Goal: Task Accomplishment & Management: Use online tool/utility

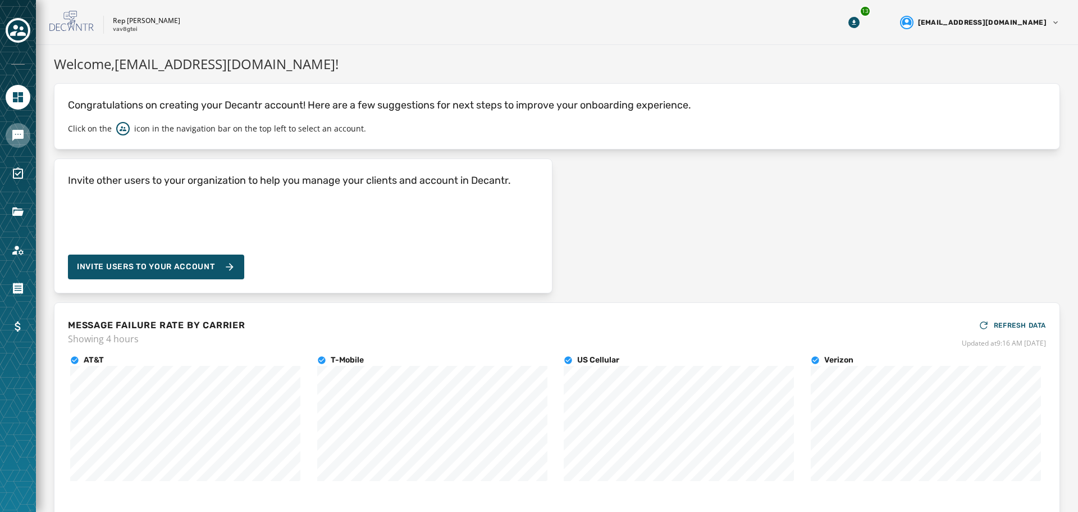
click at [11, 144] on link "Navigate to Messaging" at bounding box center [18, 135] width 25 height 25
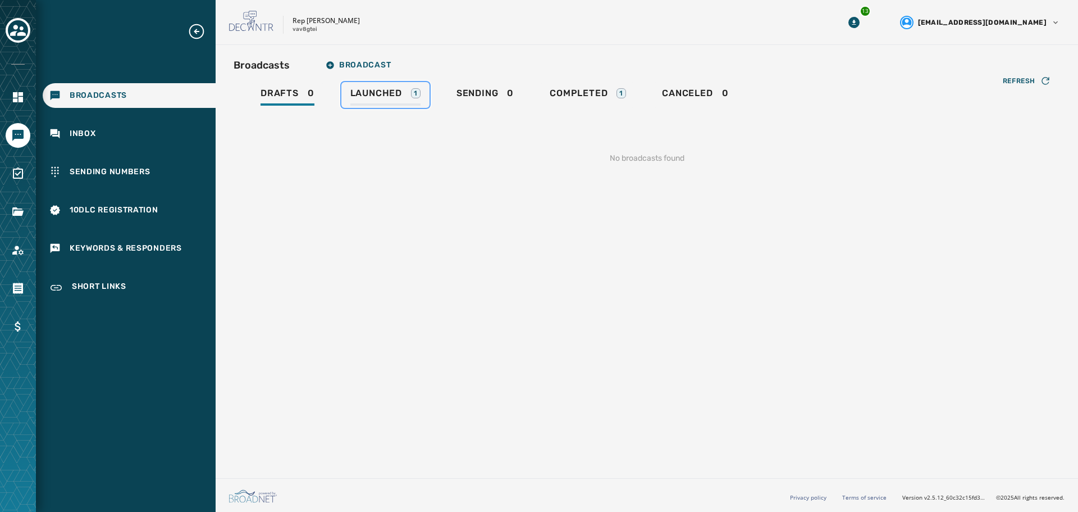
click at [369, 93] on span "Launched" at bounding box center [376, 93] width 52 height 11
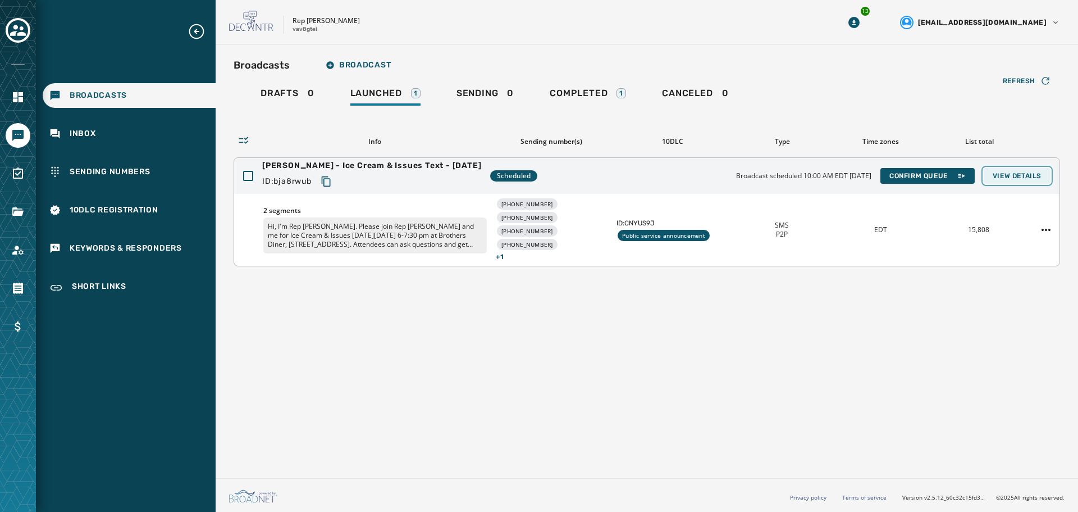
click at [1019, 178] on span "View Details" at bounding box center [1017, 175] width 49 height 9
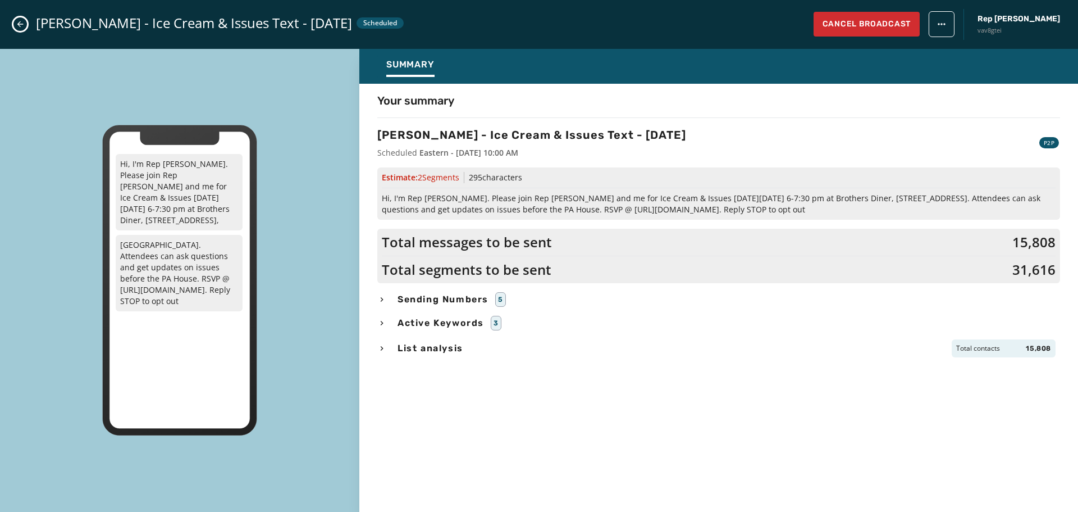
drag, startPoint x: 823, startPoint y: 210, endPoint x: 382, endPoint y: 202, distance: 440.4
click at [382, 202] on span "Hi, I'm Rep [PERSON_NAME]. Please join Rep [PERSON_NAME] and me for Ice Cream &…" at bounding box center [719, 204] width 674 height 22
drag, startPoint x: 417, startPoint y: 202, endPoint x: 481, endPoint y: 469, distance: 275.4
click at [480, 470] on div "Your summary [PERSON_NAME] - Ice Cream & Issues Text - [DATE] Scheduled Eastern…" at bounding box center [718, 295] width 719 height 404
click at [617, 477] on div "Your summary [PERSON_NAME] - Ice Cream & Issues Text - [DATE] Scheduled Eastern…" at bounding box center [718, 295] width 719 height 404
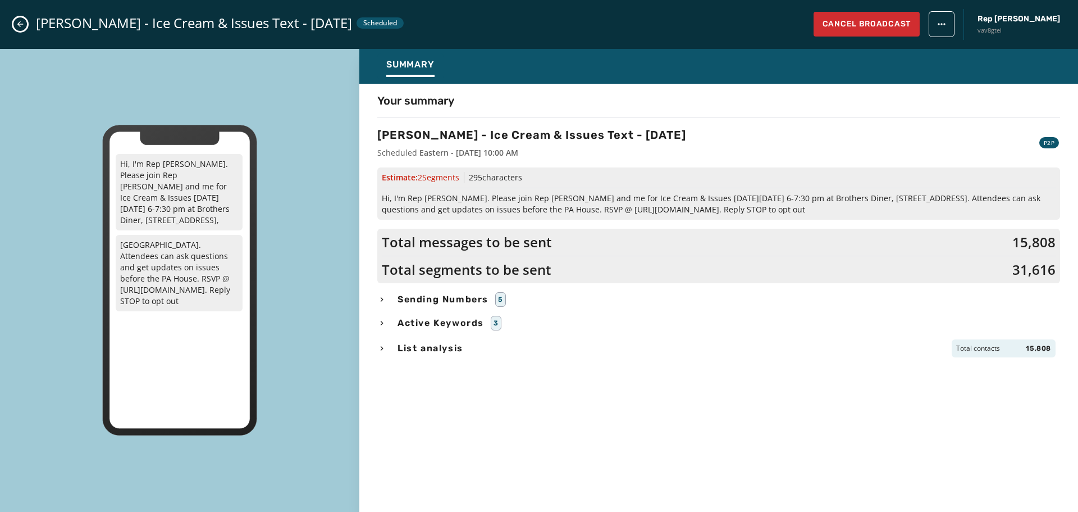
click at [467, 300] on span "Sending Numbers" at bounding box center [442, 299] width 95 height 13
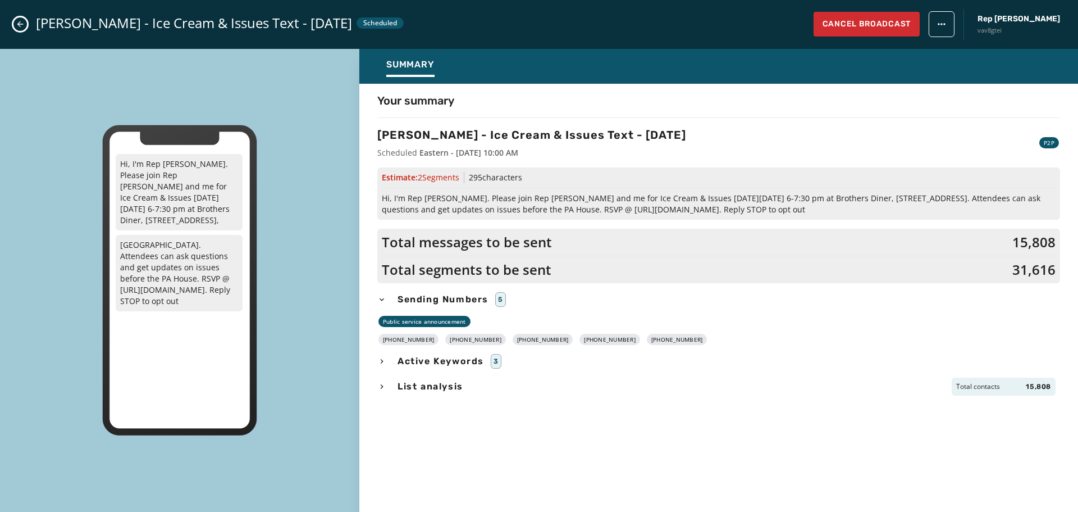
drag, startPoint x: 673, startPoint y: 339, endPoint x: 391, endPoint y: 344, distance: 281.4
click at [391, 344] on div "[PHONE_NUMBER] [PHONE_NUMBER] [PHONE_NUMBER] [PHONE_NUMBER] [PHONE_NUMBER]" at bounding box center [718, 339] width 683 height 11
copy div "[PHONE_NUMBER] [PHONE_NUMBER] [PHONE_NUMBER] [PHONE_NUMBER] [PHONE_NUMBER]"
drag, startPoint x: 827, startPoint y: 211, endPoint x: 383, endPoint y: 195, distance: 443.9
click at [383, 195] on span "Hi, I'm Rep [PERSON_NAME]. Please join Rep [PERSON_NAME] and me for Ice Cream &…" at bounding box center [719, 204] width 674 height 22
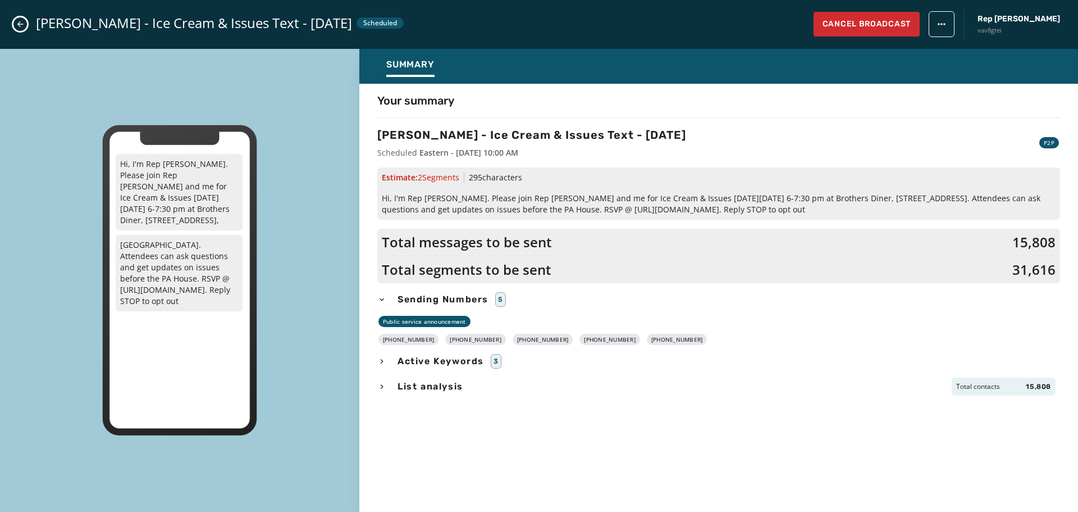
copy span "Hi, I'm Rep [PERSON_NAME]. Please join Rep [PERSON_NAME] and me for Ice Cream &…"
click at [21, 26] on icon "Close admin drawer" at bounding box center [20, 24] width 9 height 9
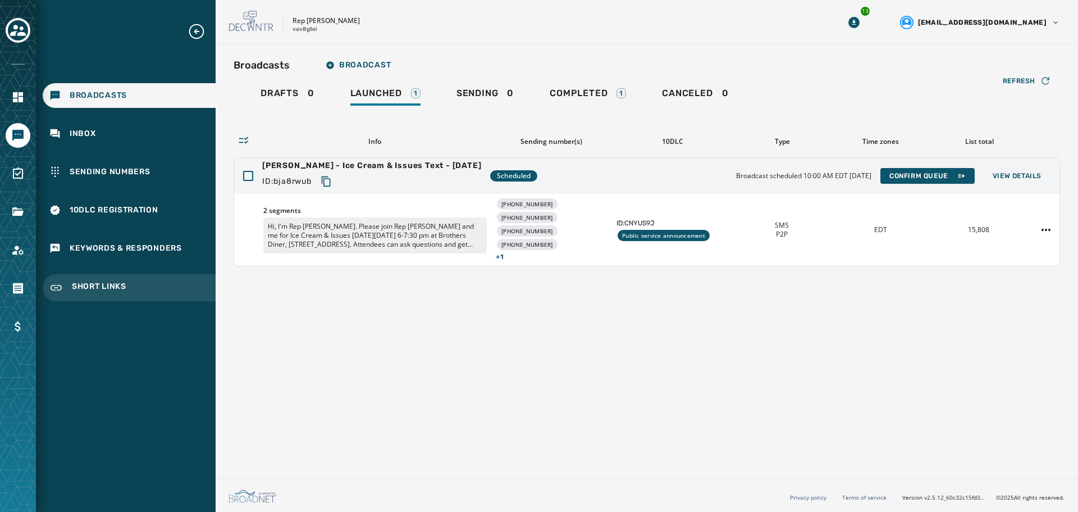
click at [113, 285] on span "Short Links" at bounding box center [99, 287] width 54 height 13
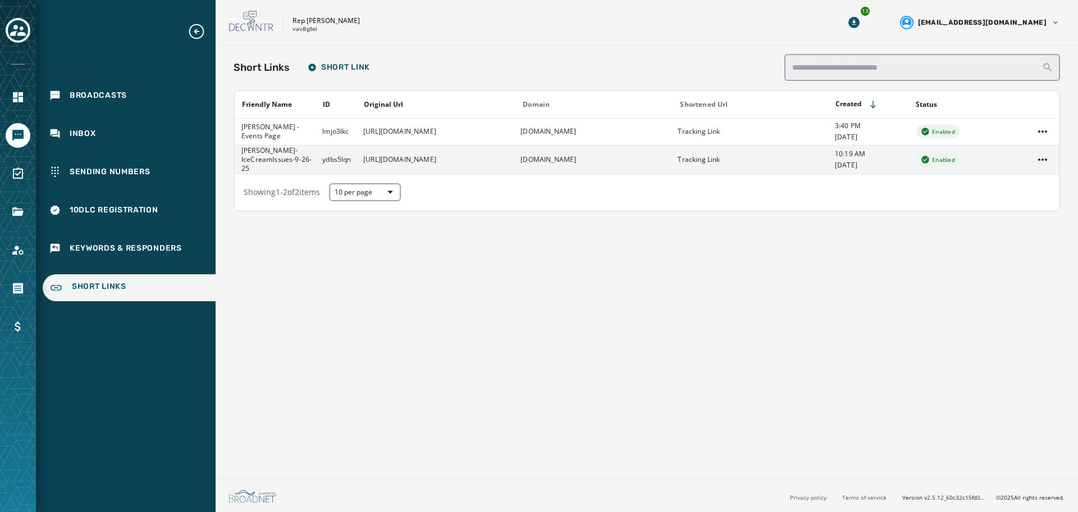
click at [476, 163] on td "[URL][DOMAIN_NAME]" at bounding box center [435, 159] width 157 height 29
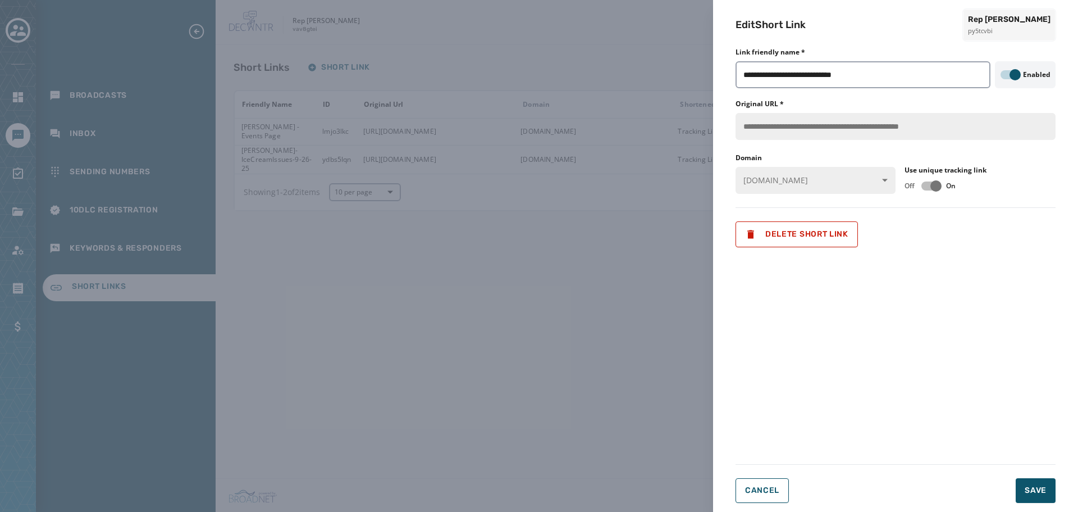
click at [724, 145] on div "**********" at bounding box center [895, 256] width 365 height 512
click at [487, 437] on div "**********" at bounding box center [539, 256] width 1078 height 512
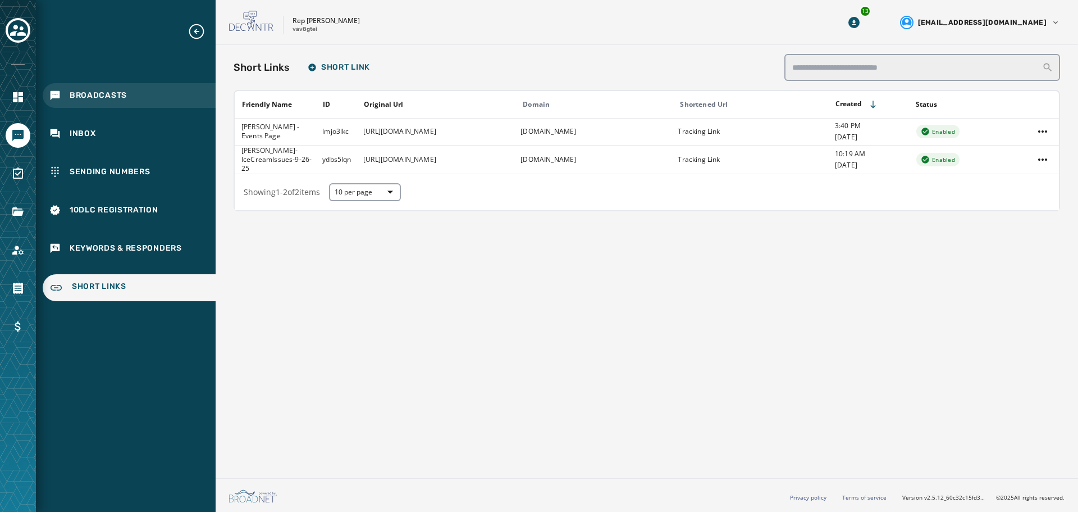
click at [93, 95] on span "Broadcasts" at bounding box center [98, 95] width 57 height 11
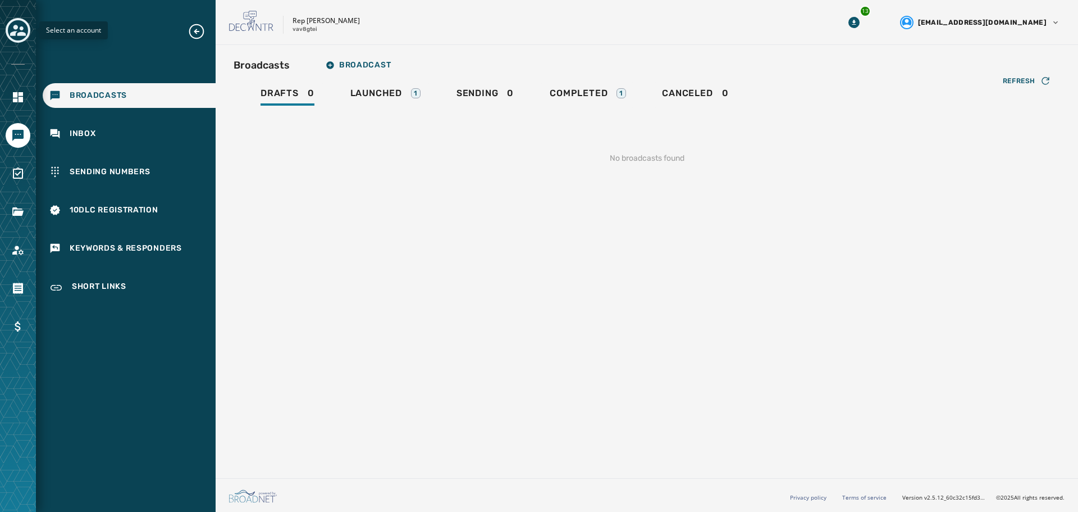
click at [8, 30] on button "Toggle account select drawer" at bounding box center [18, 30] width 25 height 25
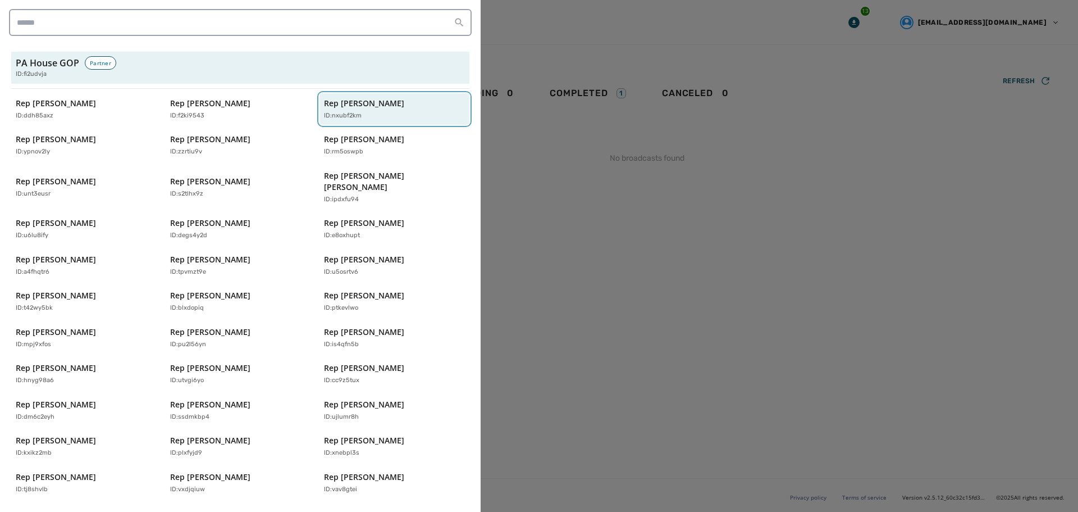
click at [330, 112] on p "ID: nxubf2km" at bounding box center [343, 116] width 38 height 10
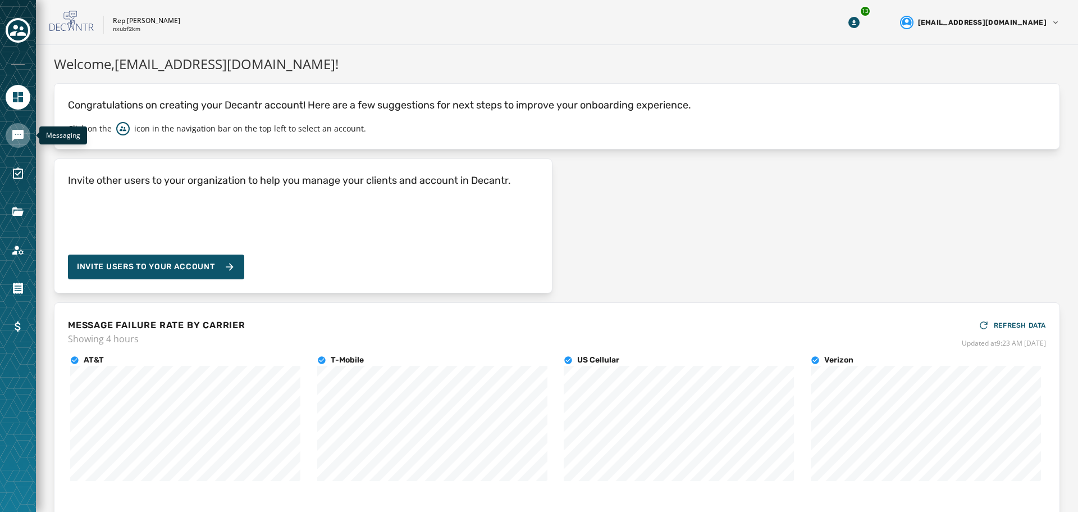
click at [12, 133] on icon "Navigate to Messaging" at bounding box center [17, 135] width 11 height 11
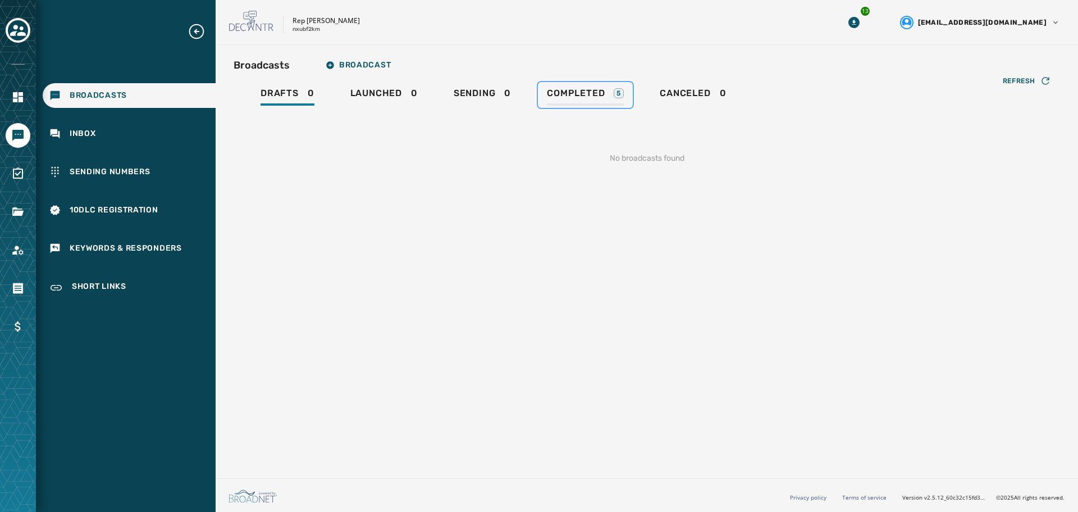
click at [586, 92] on span "Completed" at bounding box center [576, 93] width 58 height 11
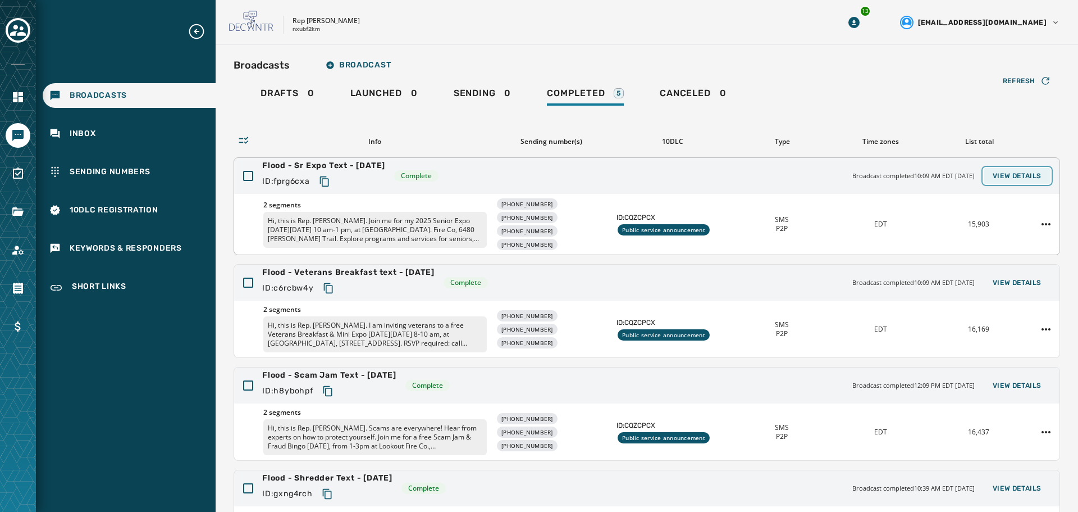
click at [1017, 171] on span "View Details" at bounding box center [1017, 175] width 49 height 9
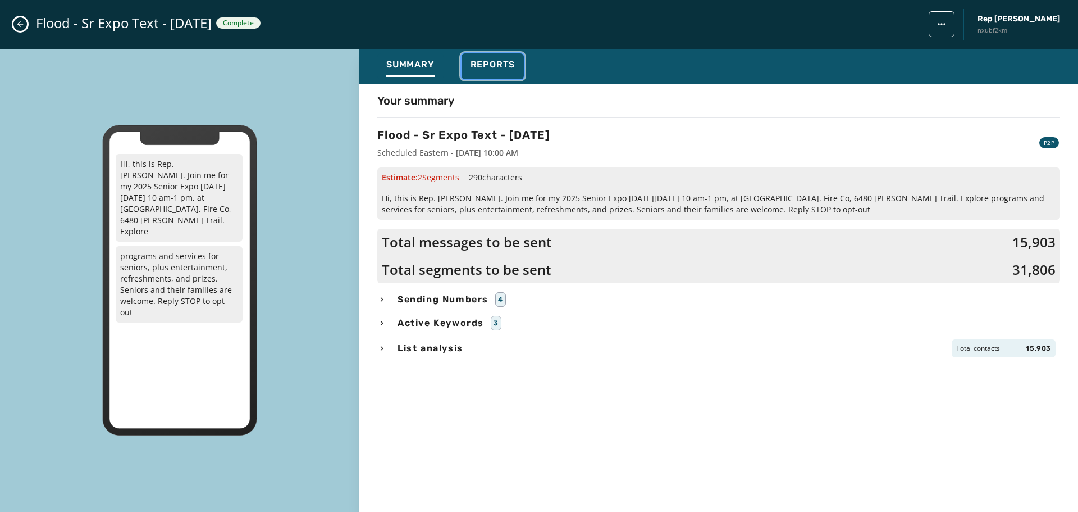
click at [485, 63] on span "Reports" at bounding box center [493, 64] width 45 height 11
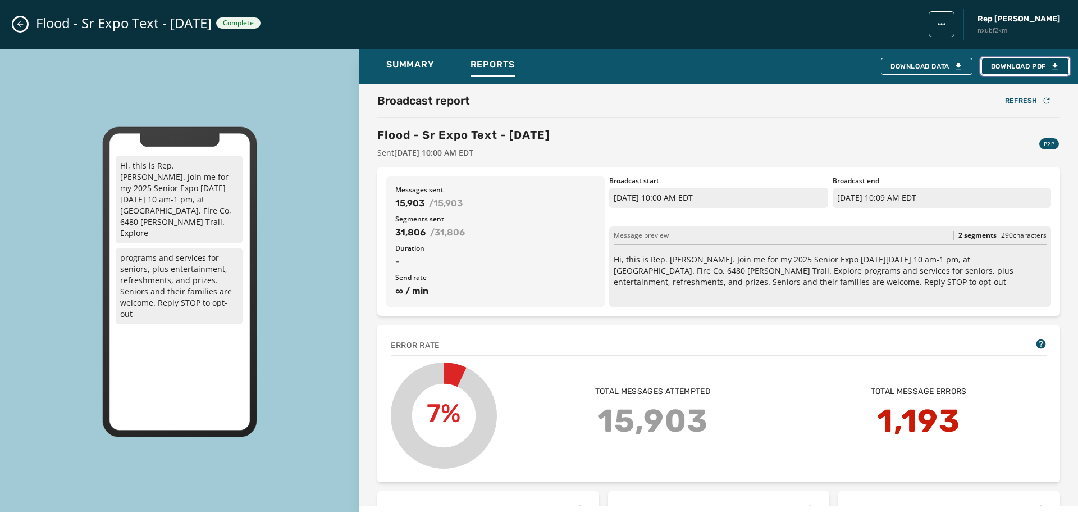
click at [1027, 65] on span "Download PDF" at bounding box center [1025, 66] width 69 height 9
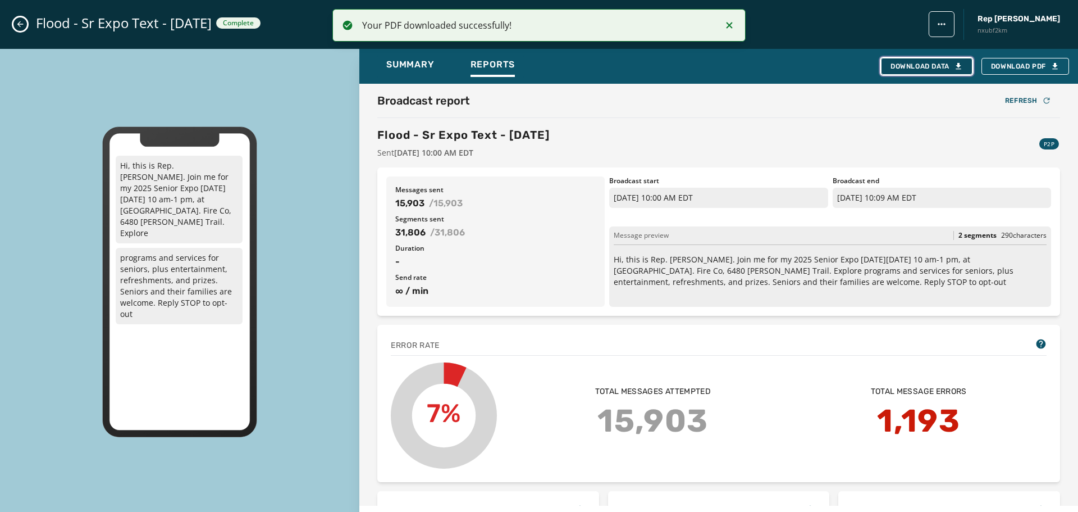
click at [924, 67] on div "Download Data" at bounding box center [927, 66] width 72 height 9
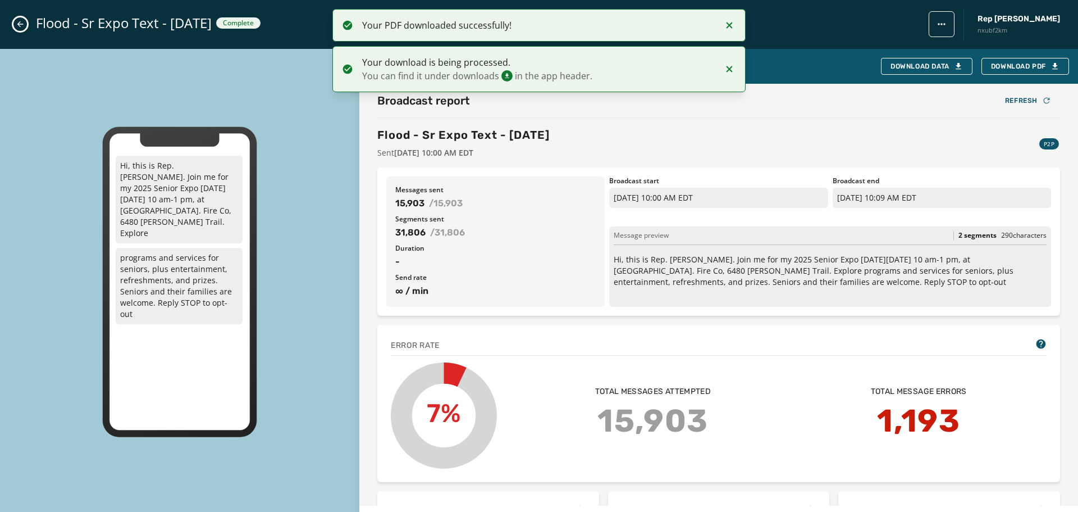
drag, startPoint x: 843, startPoint y: 106, endPoint x: 747, endPoint y: 115, distance: 96.4
click at [843, 107] on div "Broadcast report Refresh" at bounding box center [718, 101] width 683 height 16
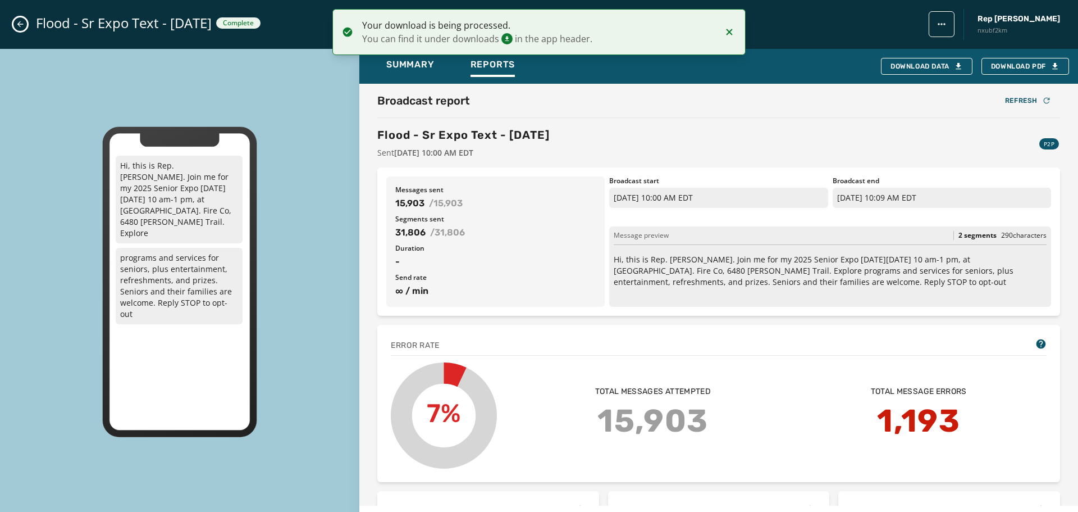
click at [15, 19] on div "Flood - Sr Expo Text - [DATE] Complete Rep [PERSON_NAME] nxubf2km" at bounding box center [539, 24] width 1078 height 49
click at [21, 25] on icon "Close admin drawer" at bounding box center [20, 24] width 9 height 9
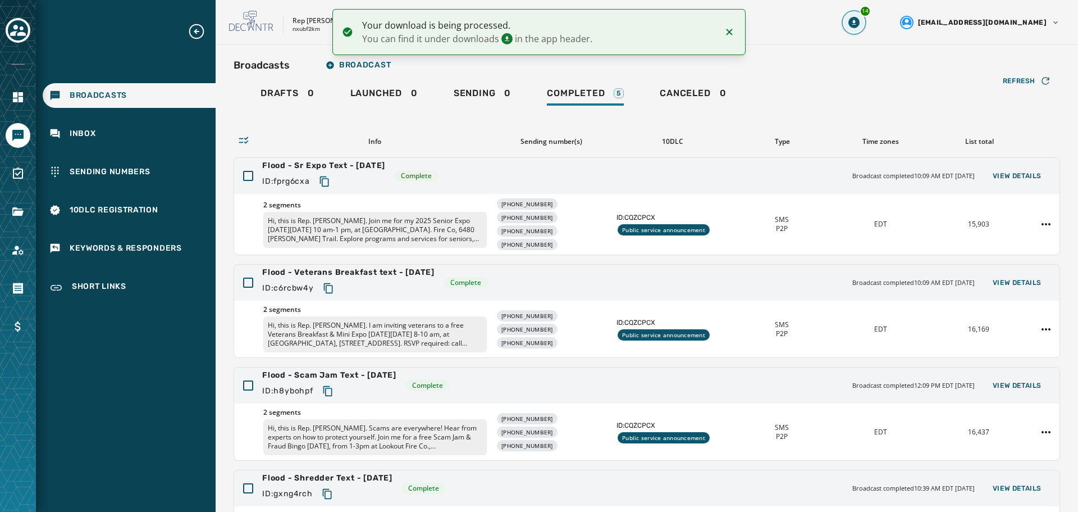
click at [860, 22] on icon "Download Menu" at bounding box center [854, 22] width 11 height 11
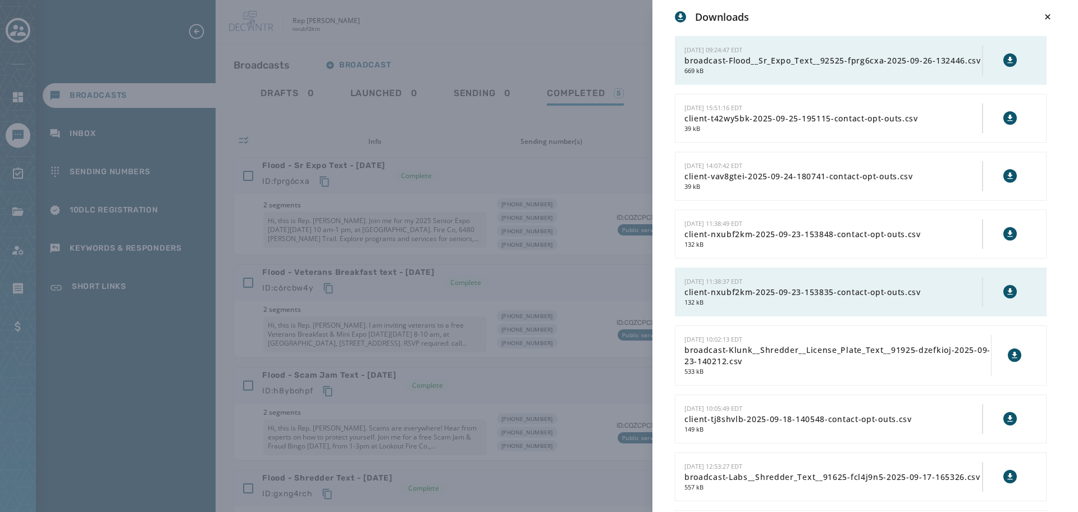
click at [1006, 63] on icon at bounding box center [1010, 60] width 9 height 9
drag, startPoint x: 465, startPoint y: 127, endPoint x: 445, endPoint y: 127, distance: 19.7
click at [465, 127] on div "Downloads [DATE] 09:24:47 EDT broadcast-Flood__Sr_Expo_Text__92525-fprg6cxa-202…" at bounding box center [539, 256] width 1078 height 512
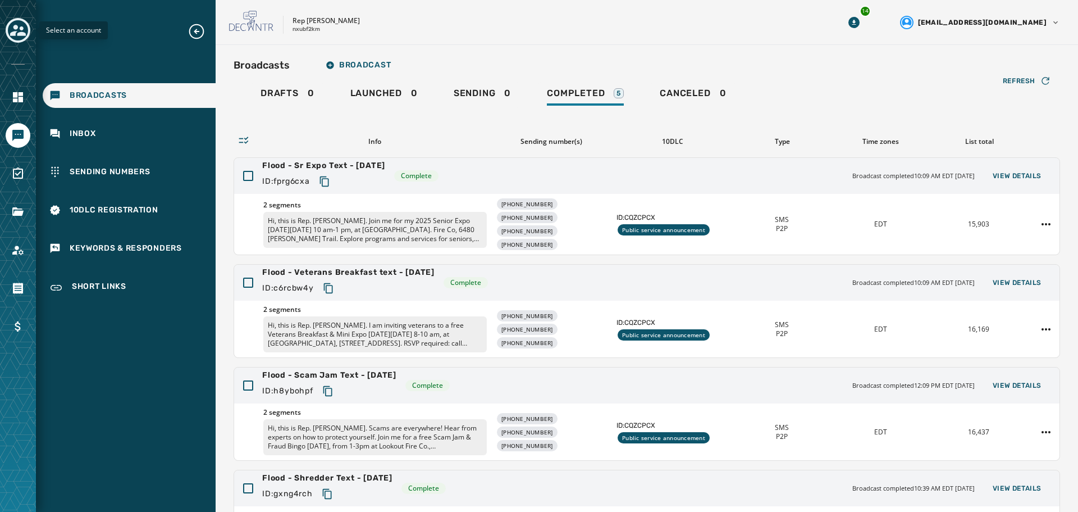
click at [18, 33] on icon "Toggle account select drawer" at bounding box center [18, 30] width 16 height 16
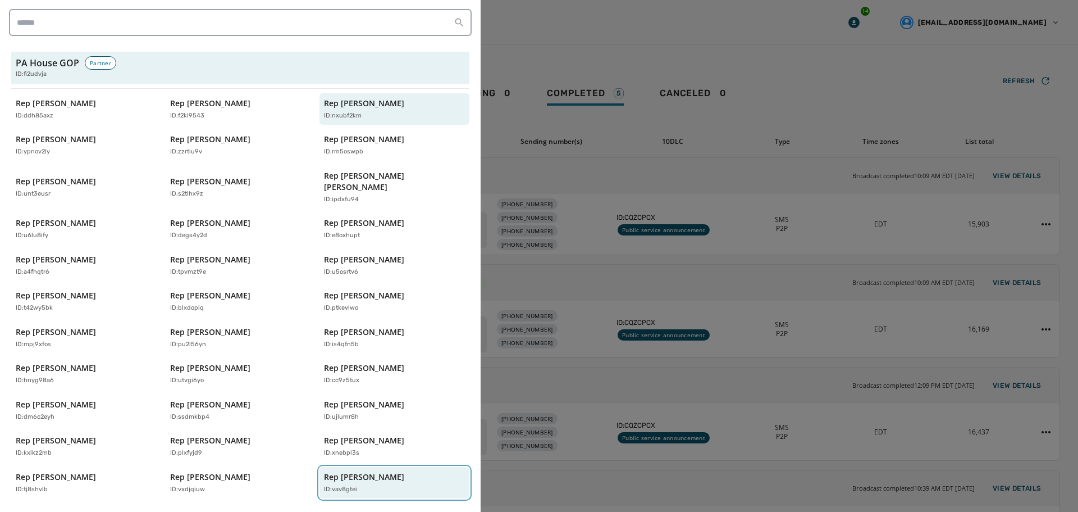
click at [362, 471] on p "Rep [PERSON_NAME]" at bounding box center [364, 476] width 80 height 11
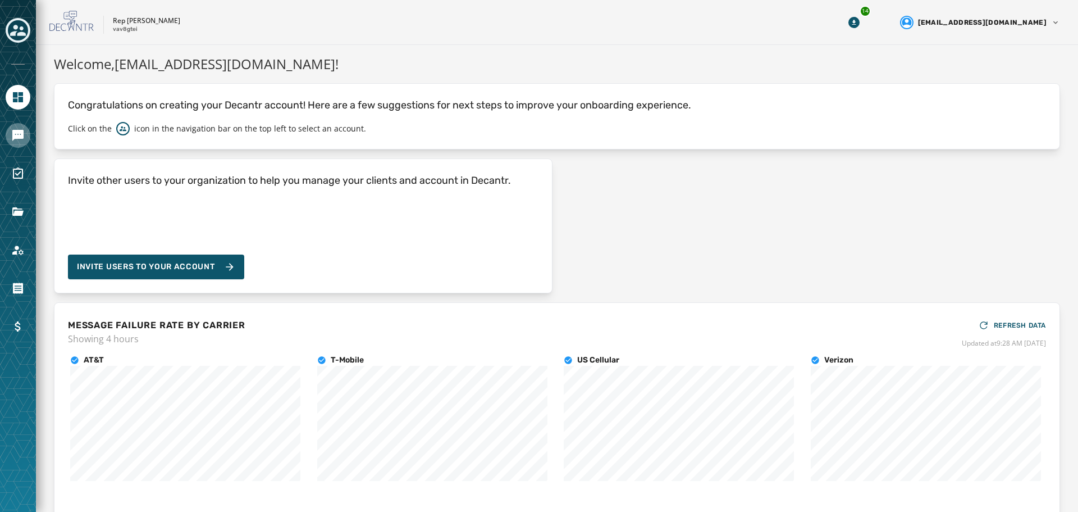
click at [15, 126] on link "Navigate to Messaging" at bounding box center [18, 135] width 25 height 25
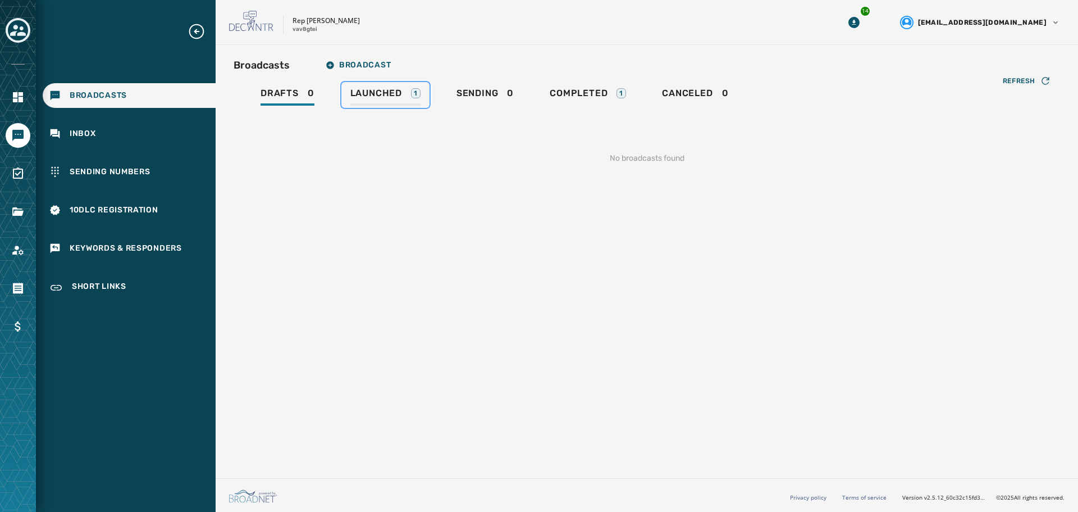
click at [391, 101] on div "Launched 1" at bounding box center [385, 97] width 70 height 18
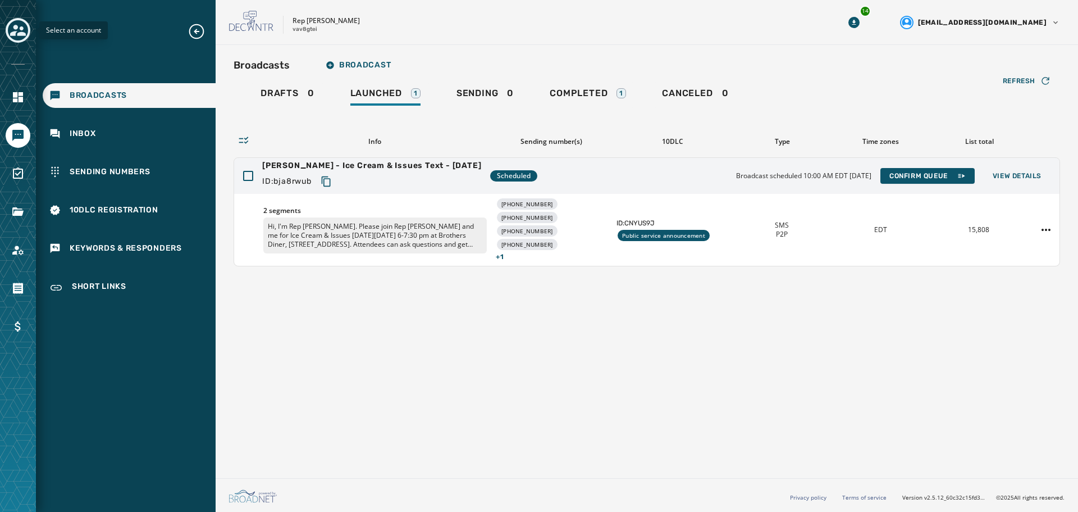
click at [11, 36] on icon "Toggle account select drawer" at bounding box center [18, 30] width 16 height 16
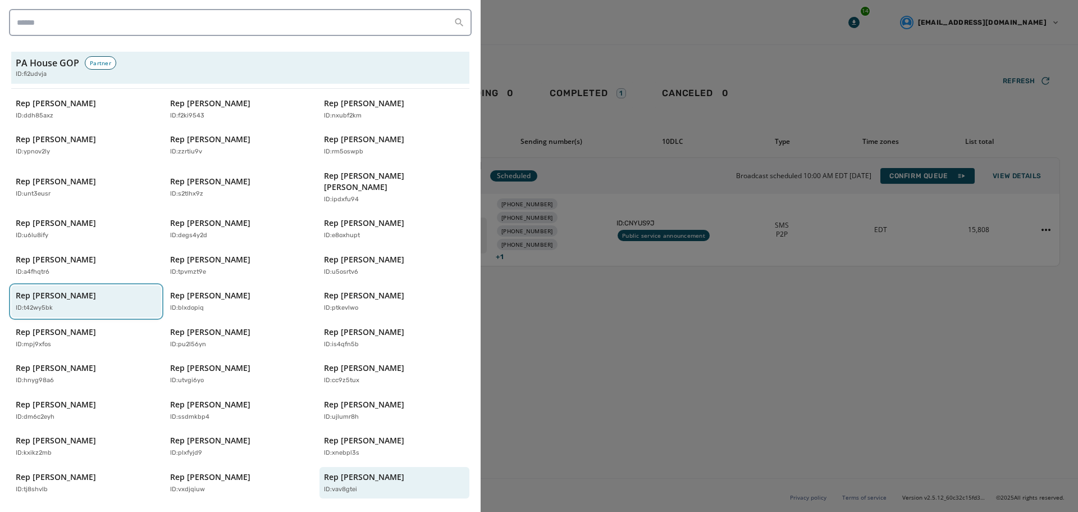
click at [115, 303] on div "ID: t42wy5bk" at bounding box center [81, 308] width 130 height 10
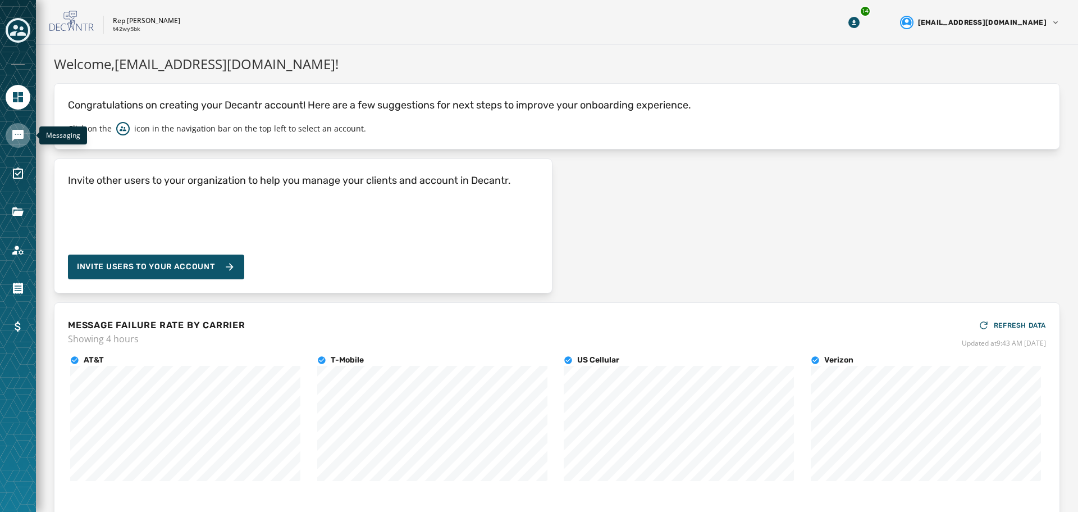
click at [22, 138] on icon "Navigate to Messaging" at bounding box center [17, 135] width 11 height 11
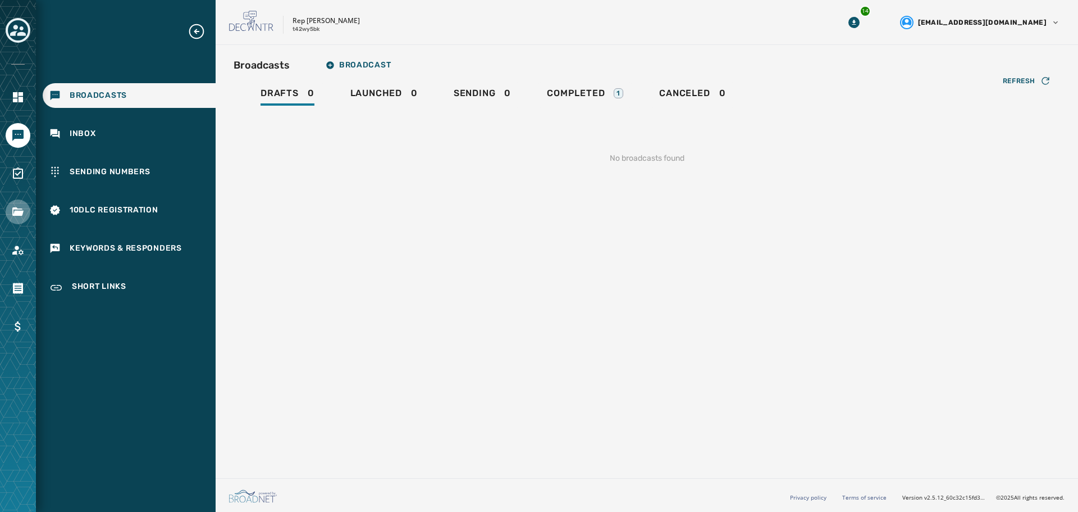
click at [18, 200] on div at bounding box center [18, 256] width 36 height 512
click at [16, 205] on icon "Navigate to Files" at bounding box center [17, 211] width 13 height 13
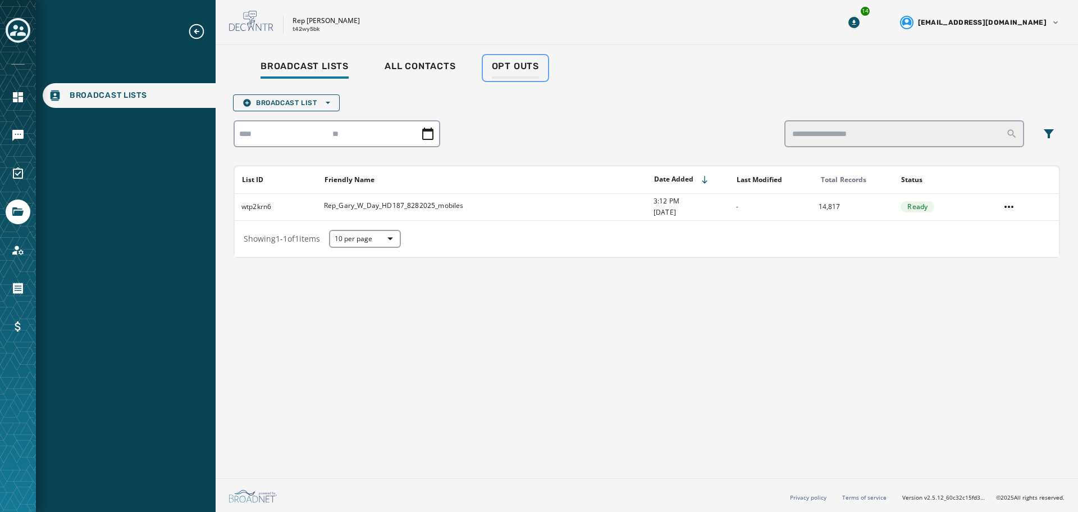
click at [510, 72] on div "Opt Outs" at bounding box center [515, 70] width 47 height 18
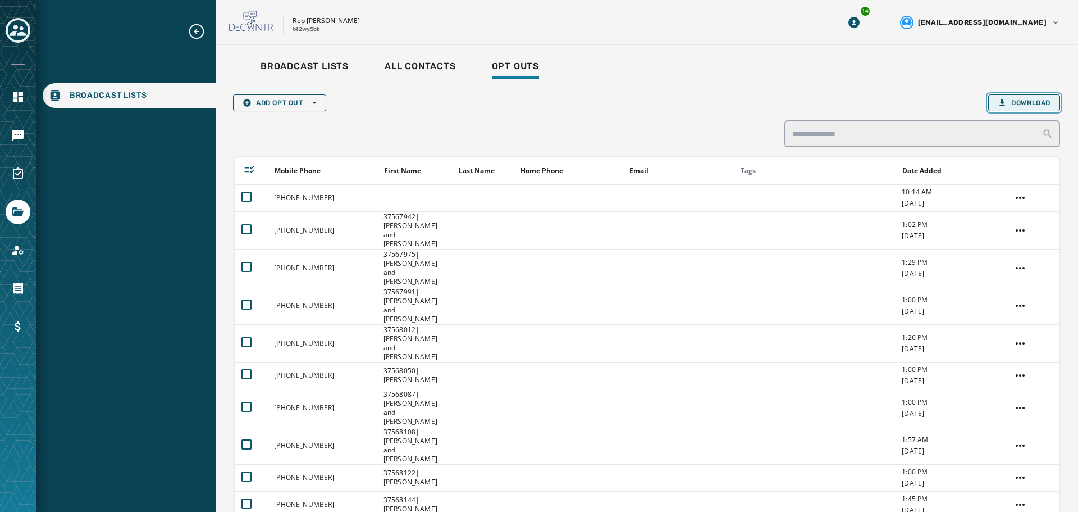
click at [1028, 107] on span "Download" at bounding box center [1024, 102] width 53 height 9
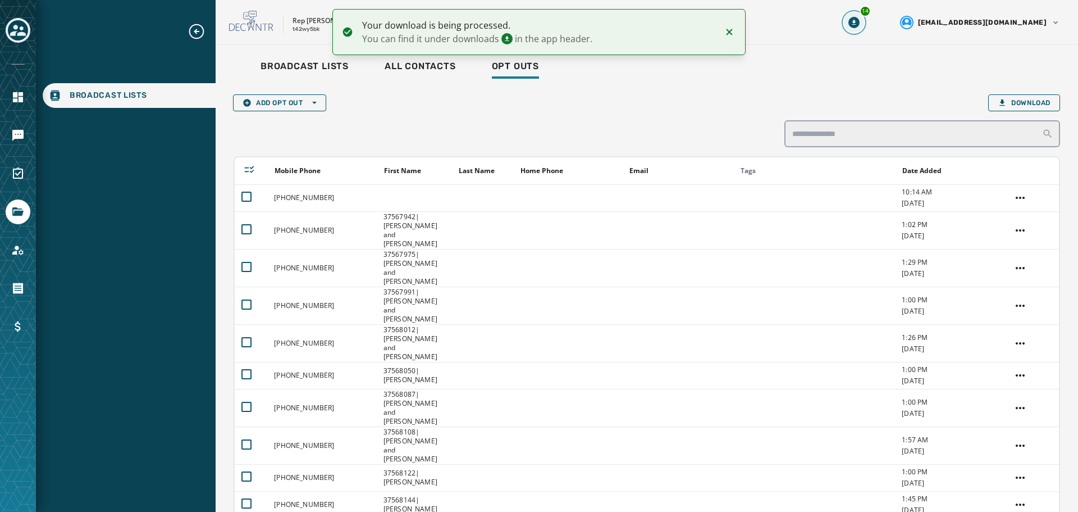
click at [860, 24] on icon "Download Menu" at bounding box center [854, 22] width 11 height 11
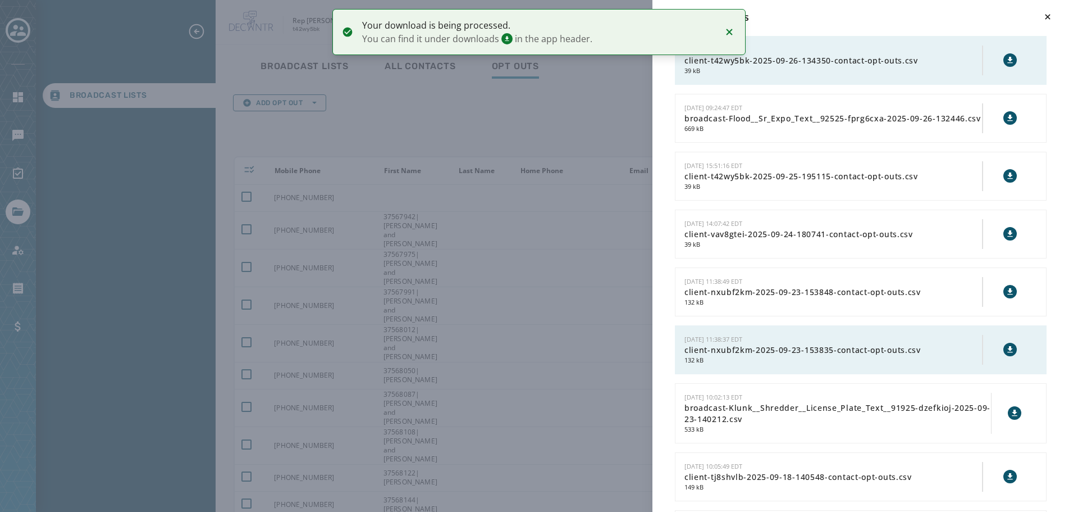
click at [1006, 59] on icon at bounding box center [1010, 60] width 9 height 9
click at [473, 130] on div "Downloads [DATE] 09:43:52 EDT client-t42wy5bk-2025-09-26-134350-contact-opt-out…" at bounding box center [539, 256] width 1078 height 512
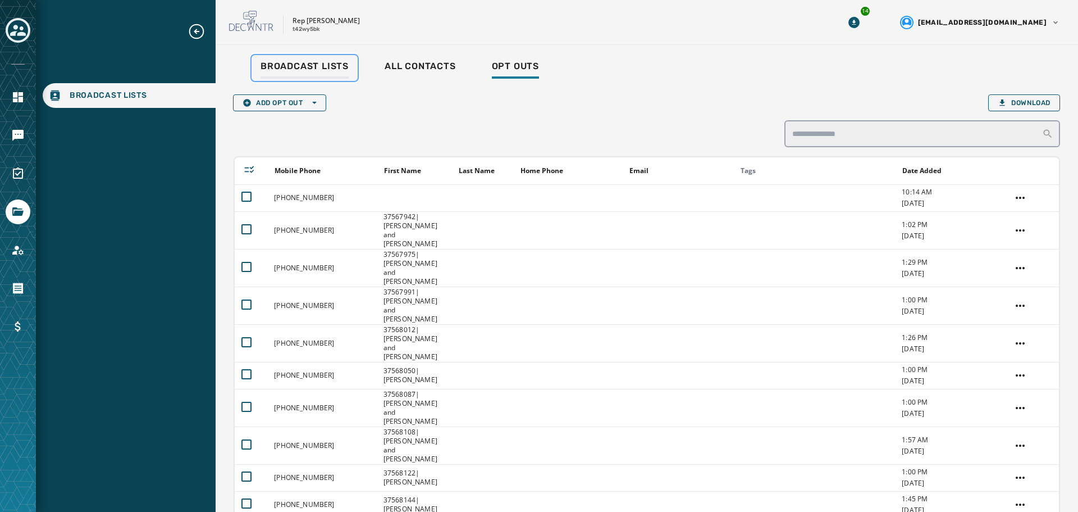
click at [297, 74] on div "Broadcast Lists" at bounding box center [305, 70] width 88 height 18
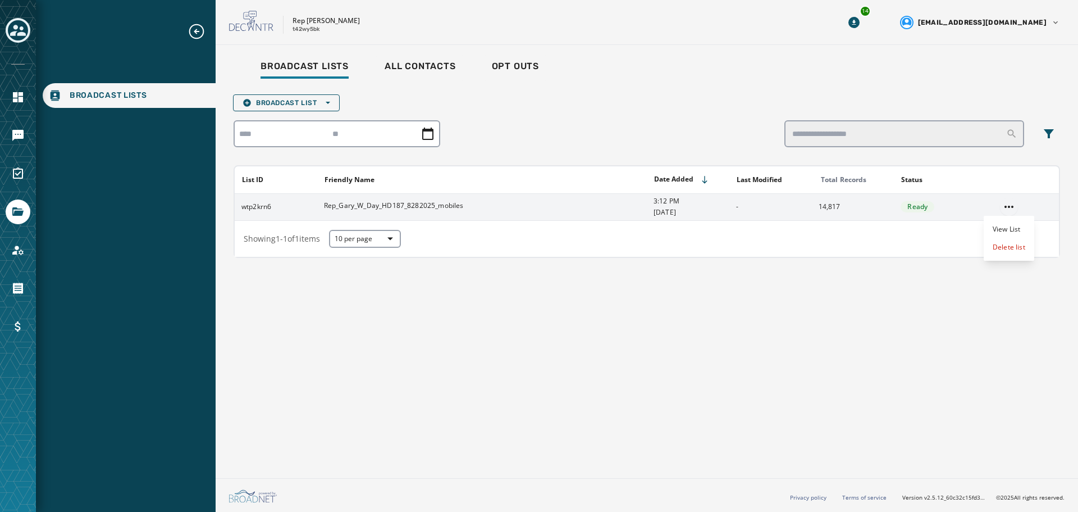
click at [1010, 207] on html "Broadcast Lists Skip To Main Content Rep [PERSON_NAME] t42wy5bk 14 [EMAIL_ADDRE…" at bounding box center [539, 256] width 1078 height 512
click at [1011, 249] on div "Delete list" at bounding box center [1009, 247] width 51 height 18
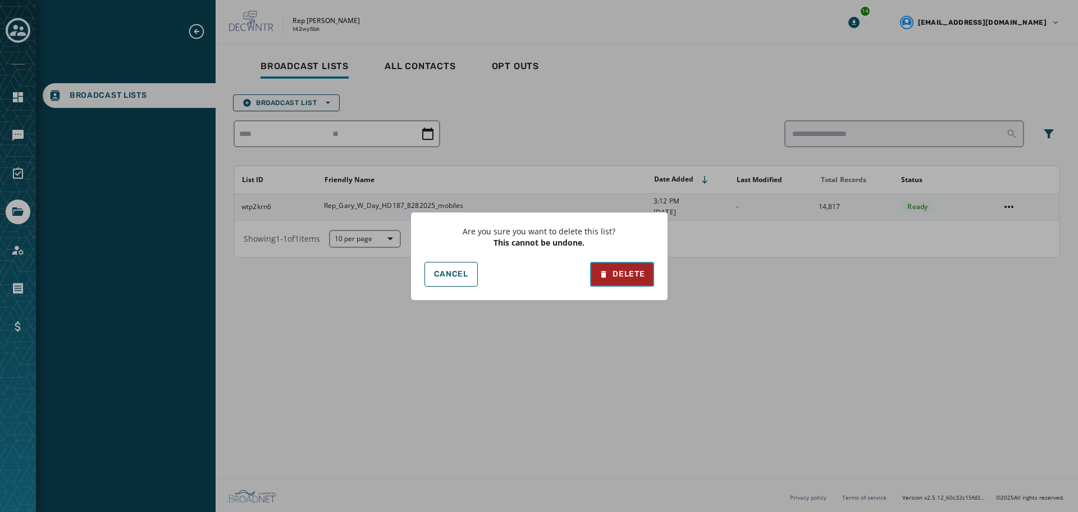
click at [622, 277] on div "Delete" at bounding box center [621, 273] width 45 height 11
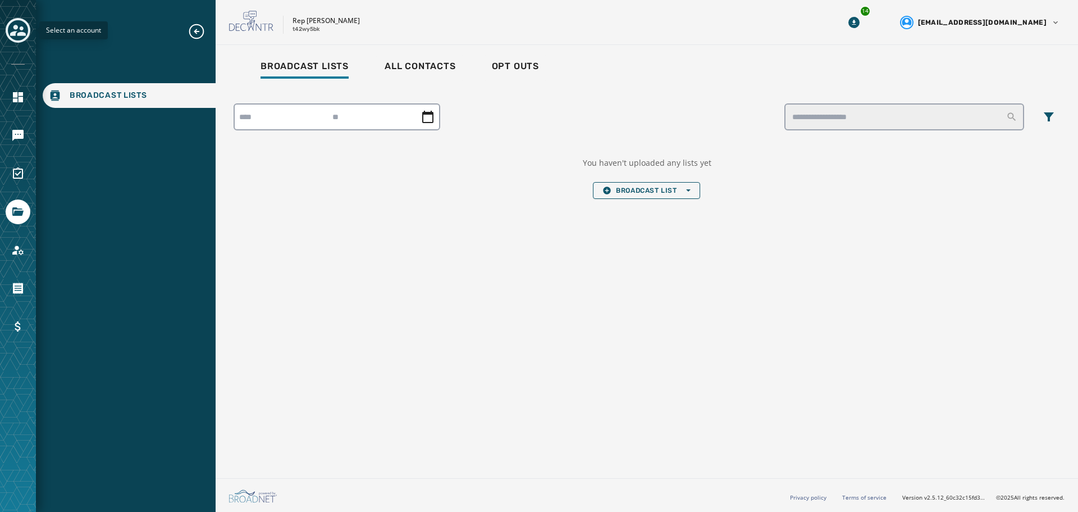
click at [12, 35] on icon "Toggle account select drawer" at bounding box center [18, 30] width 16 height 11
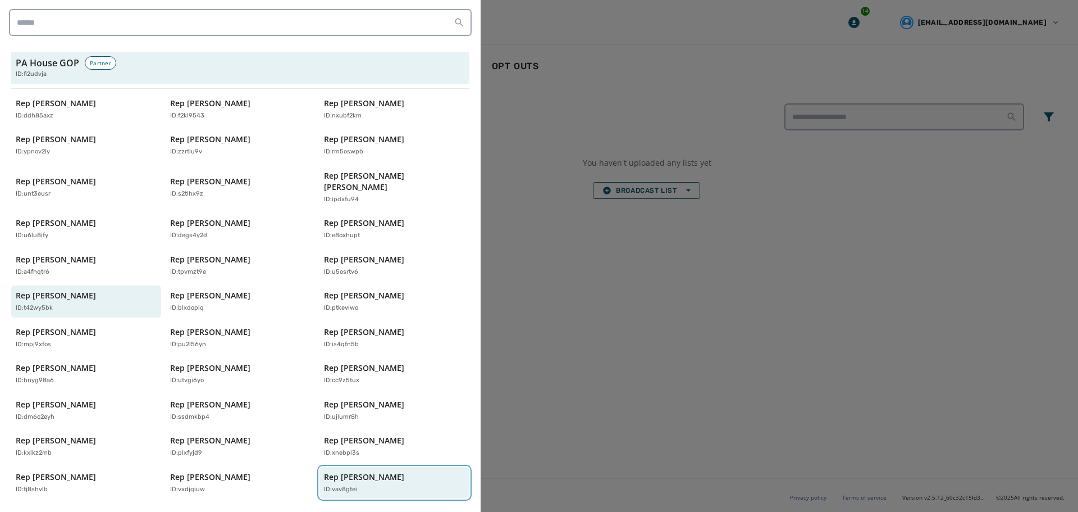
click at [345, 471] on p "Rep [PERSON_NAME]" at bounding box center [364, 476] width 80 height 11
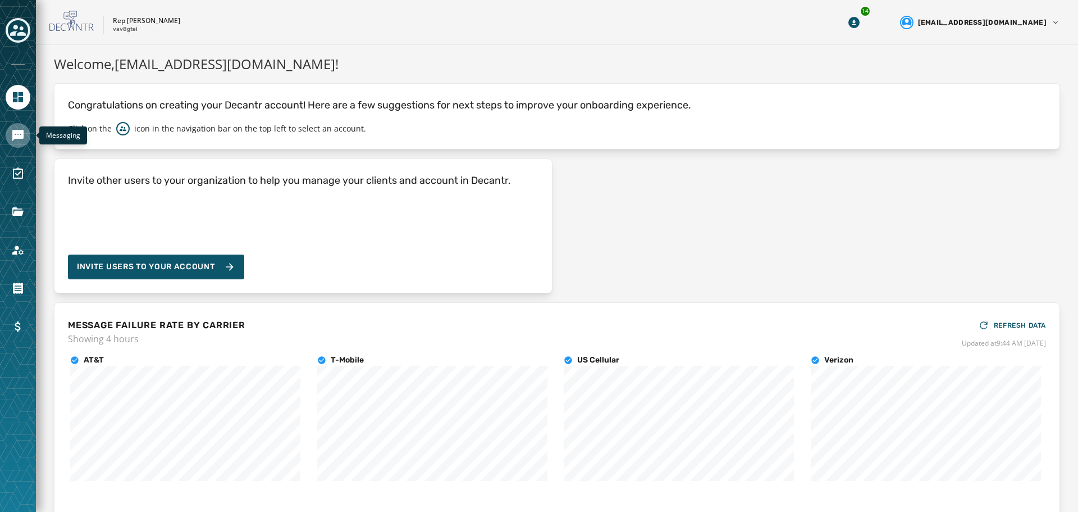
click at [19, 132] on icon "Navigate to Messaging" at bounding box center [17, 135] width 11 height 11
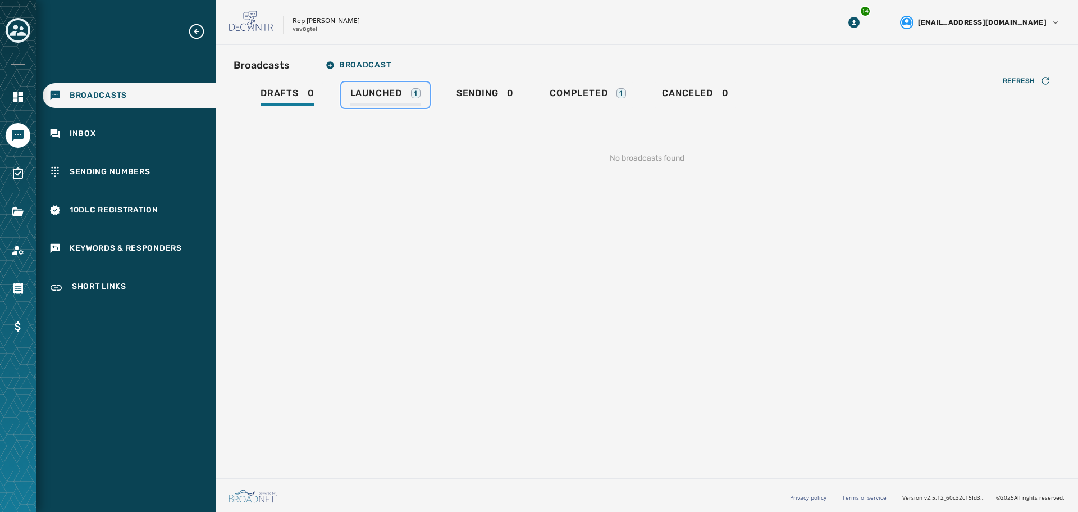
click at [377, 93] on span "Launched" at bounding box center [376, 93] width 52 height 11
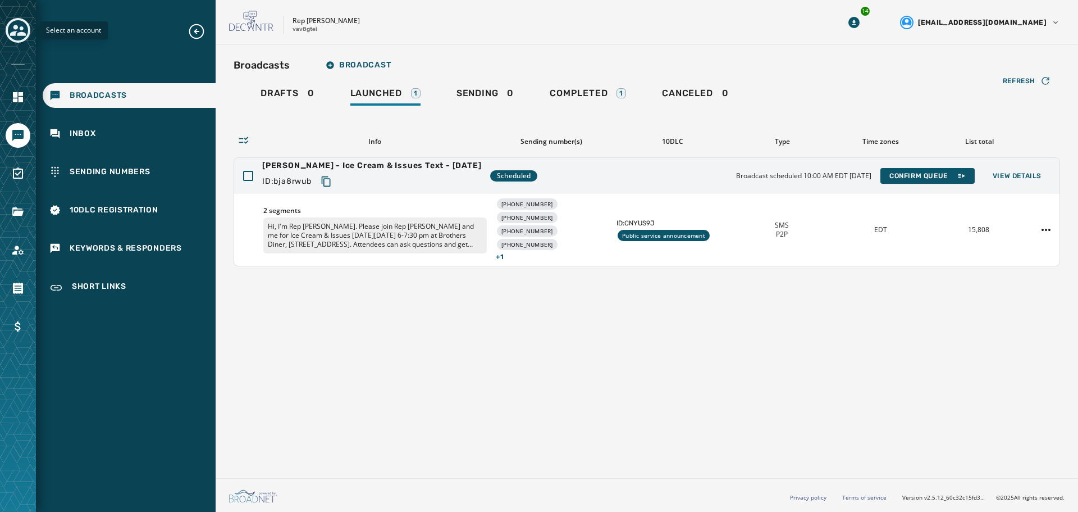
click at [27, 33] on div "Toggle account select drawer" at bounding box center [18, 30] width 20 height 20
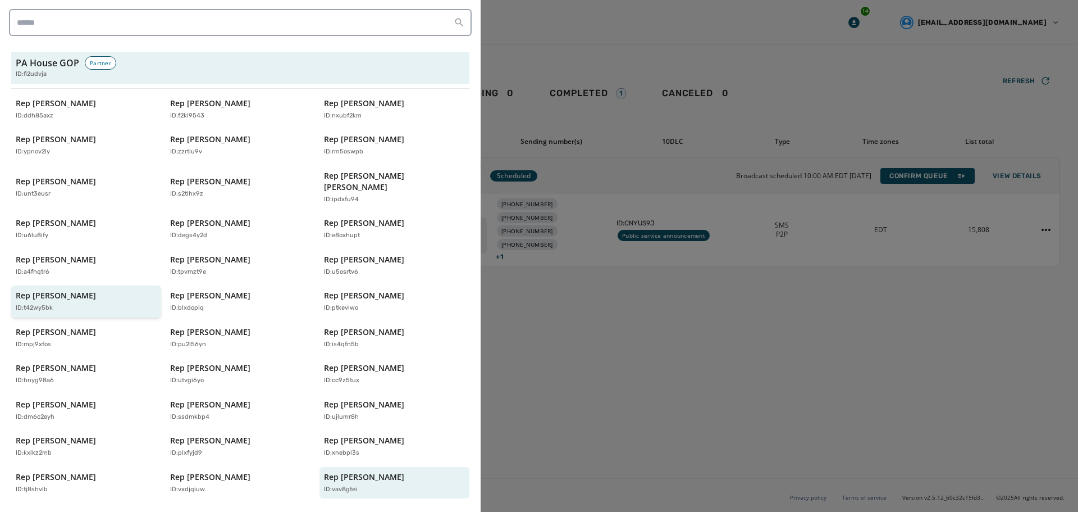
click at [71, 275] on div "Rep [PERSON_NAME] ID: ddh85axz Rep [PERSON_NAME] ID: f2ki9543 Rep [PERSON_NAME]…" at bounding box center [240, 422] width 458 height 659
click at [43, 290] on div "Rep [PERSON_NAME] ID: t42wy5bk" at bounding box center [81, 301] width 130 height 23
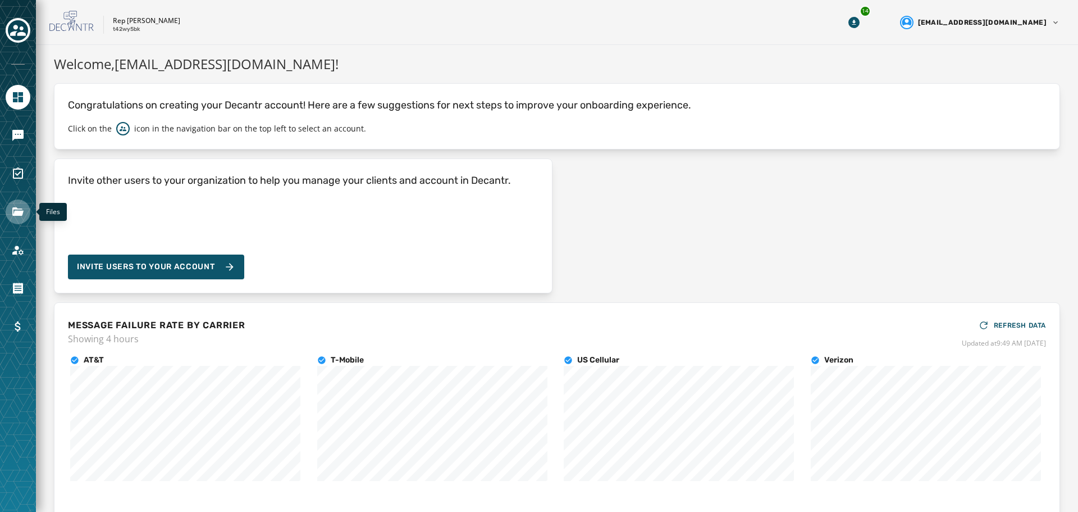
click at [17, 215] on icon "Navigate to Files" at bounding box center [17, 211] width 11 height 8
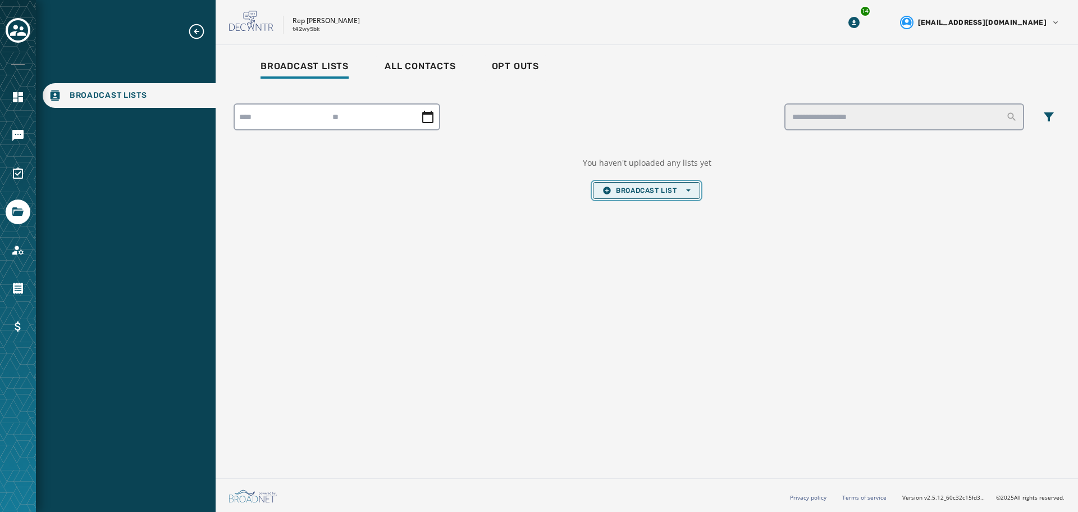
click at [662, 193] on span "Broadcast List Open options" at bounding box center [647, 190] width 88 height 9
click at [652, 212] on button "Upload List" at bounding box center [647, 207] width 106 height 16
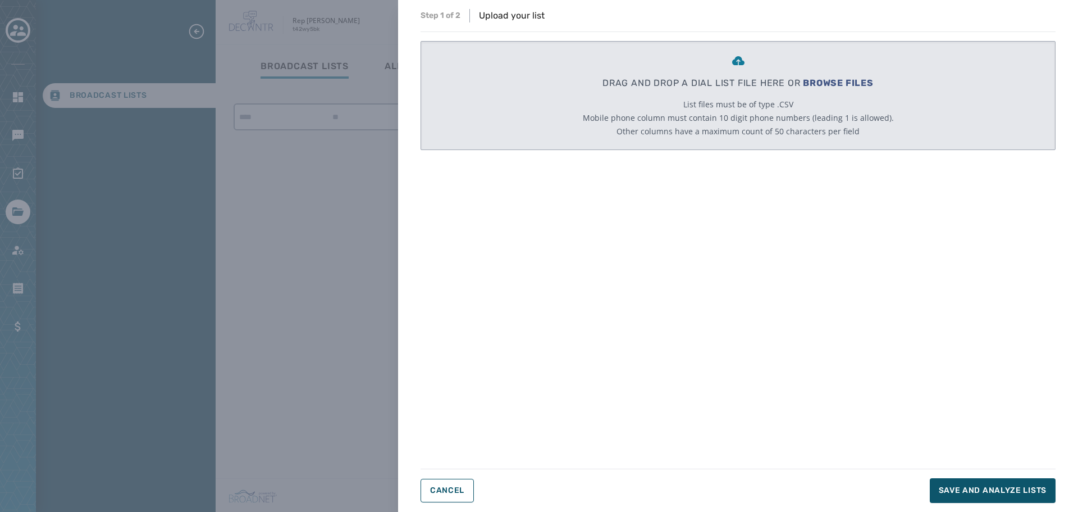
click at [833, 82] on span "BROWSE FILES" at bounding box center [838, 82] width 71 height 11
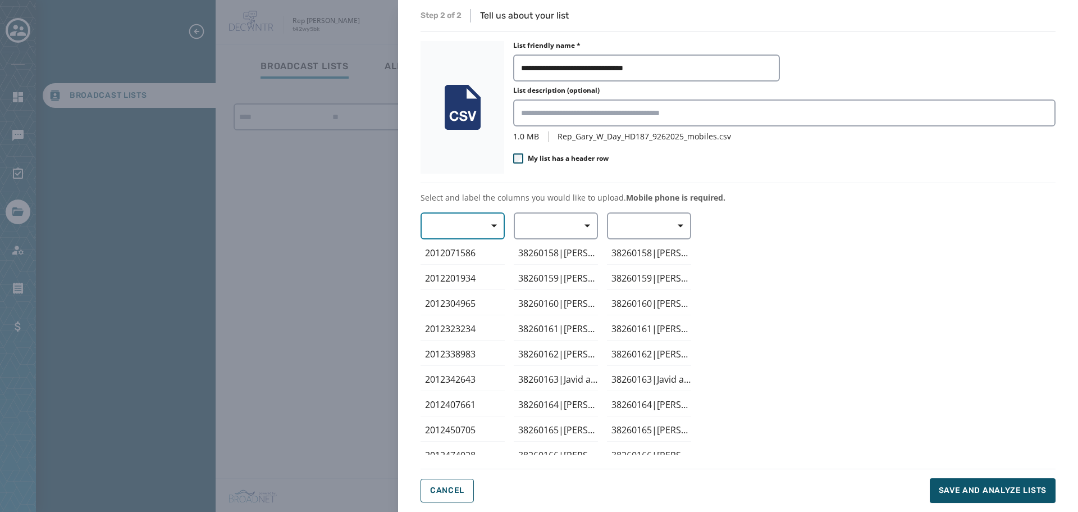
click at [496, 232] on span "button" at bounding box center [490, 226] width 27 height 22
click at [472, 254] on span "Mobile Phone" at bounding box center [460, 251] width 52 height 11
click at [587, 231] on span "button" at bounding box center [583, 226] width 27 height 22
click at [573, 293] on span "First Name" at bounding box center [553, 291] width 52 height 11
click at [996, 501] on button "Save and analyze lists" at bounding box center [993, 490] width 126 height 25
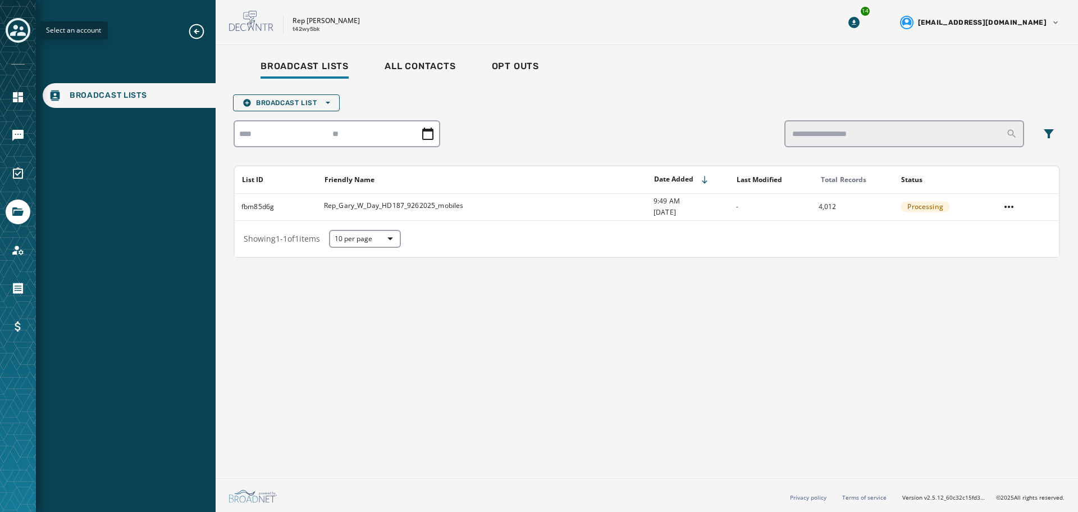
click at [27, 32] on div "Toggle account select drawer" at bounding box center [18, 30] width 20 height 20
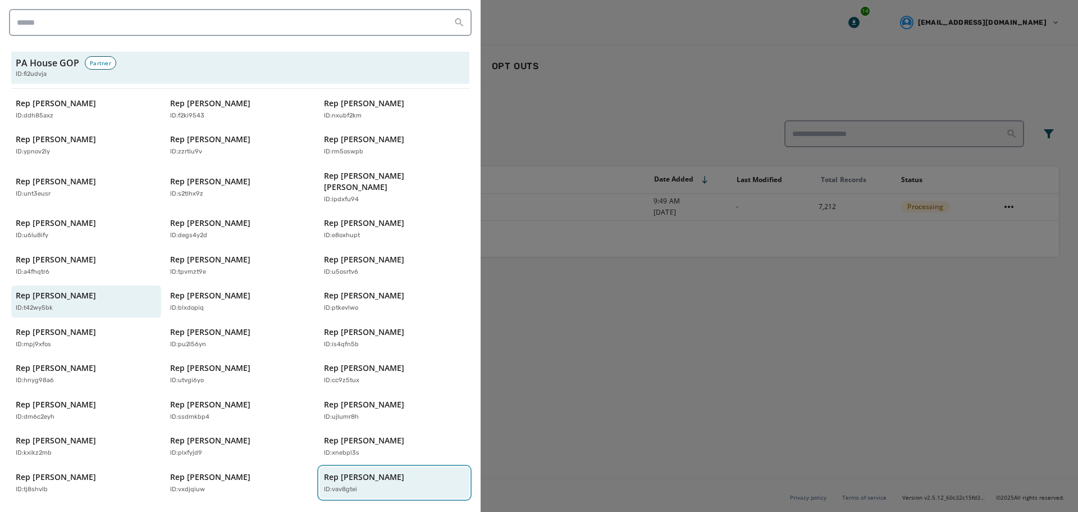
click at [370, 485] on div "ID: vav8gtei" at bounding box center [389, 490] width 130 height 10
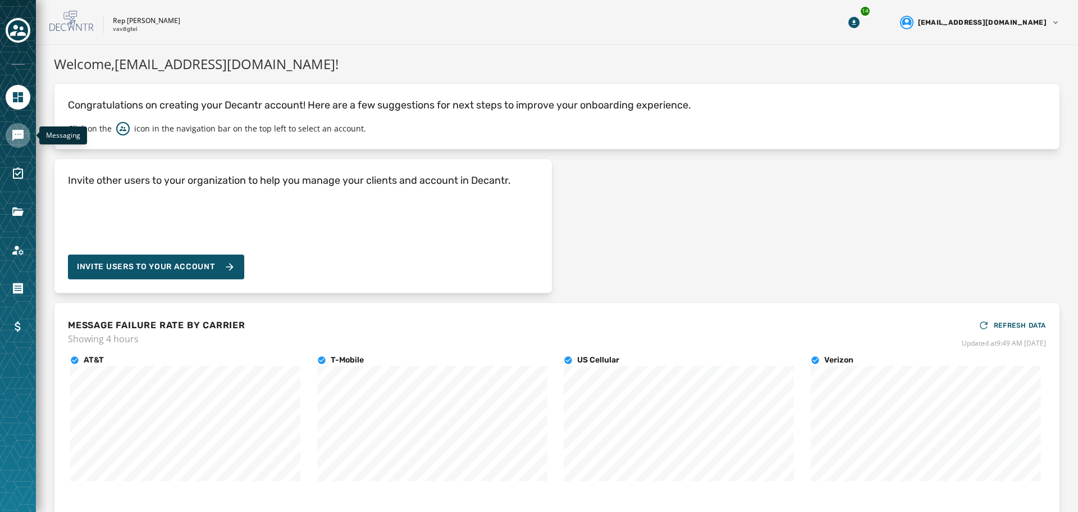
click at [25, 138] on link "Navigate to Messaging" at bounding box center [18, 135] width 25 height 25
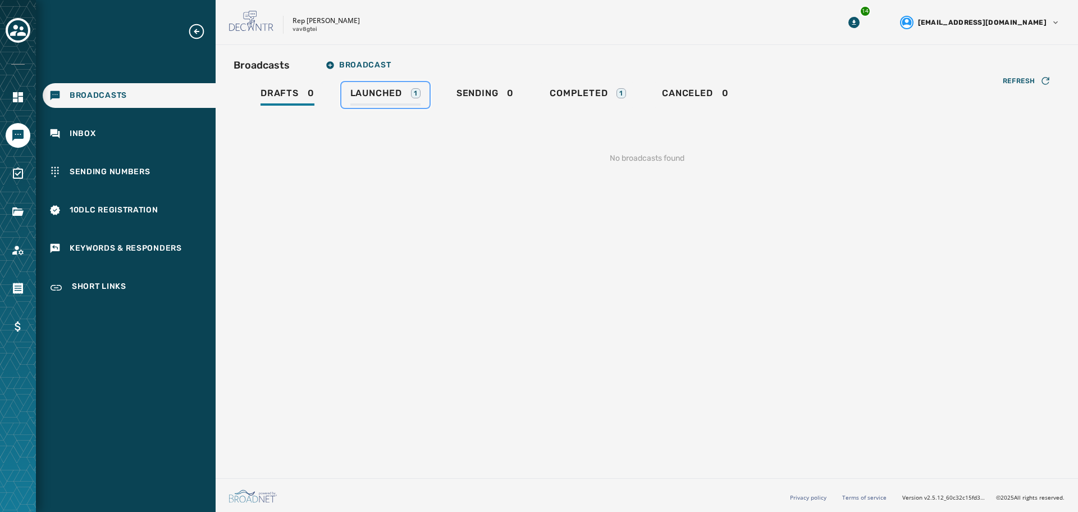
click at [372, 95] on span "Launched" at bounding box center [376, 93] width 52 height 11
click at [459, 86] on link "Sending 1" at bounding box center [484, 95] width 78 height 26
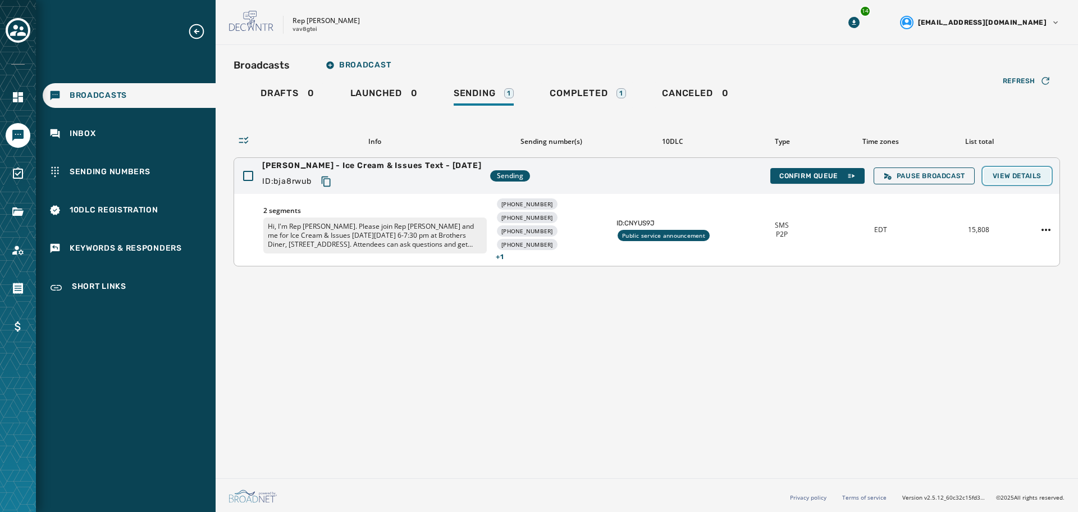
click at [1013, 170] on button "View Details" at bounding box center [1017, 176] width 67 height 16
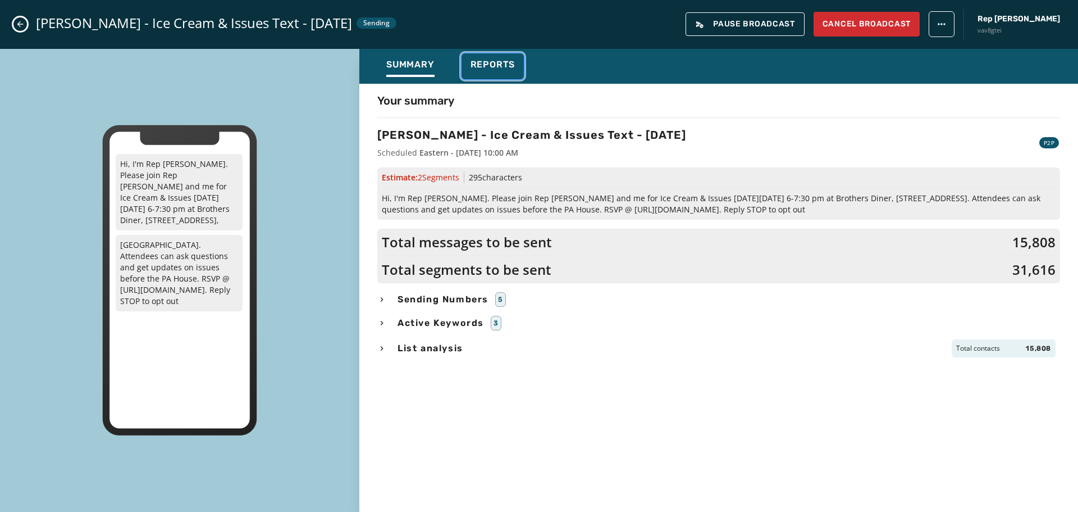
click at [491, 60] on span "Reports" at bounding box center [493, 64] width 45 height 11
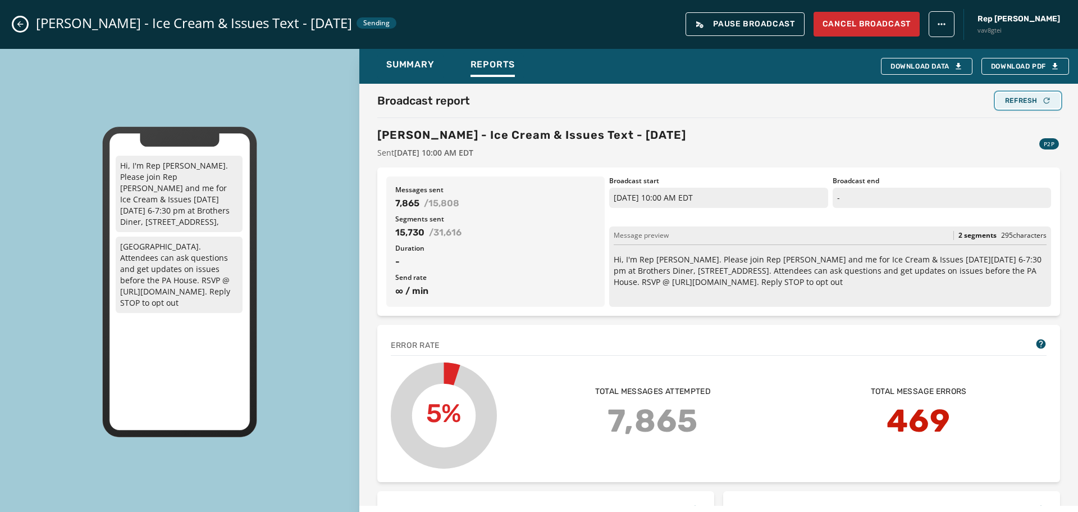
click at [1013, 100] on div "Refresh" at bounding box center [1028, 100] width 46 height 9
click at [1023, 98] on div "Refresh" at bounding box center [1028, 100] width 46 height 9
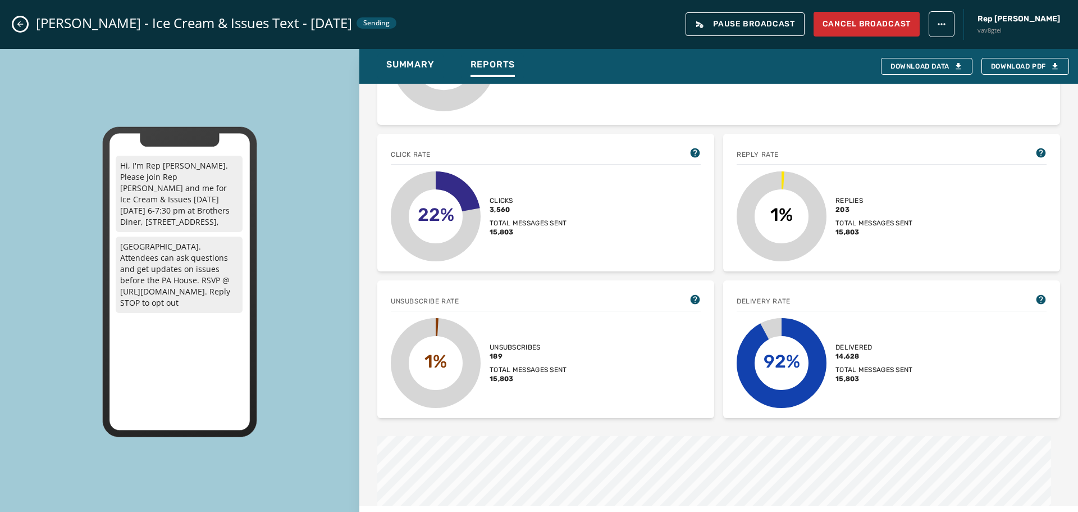
scroll to position [337, 0]
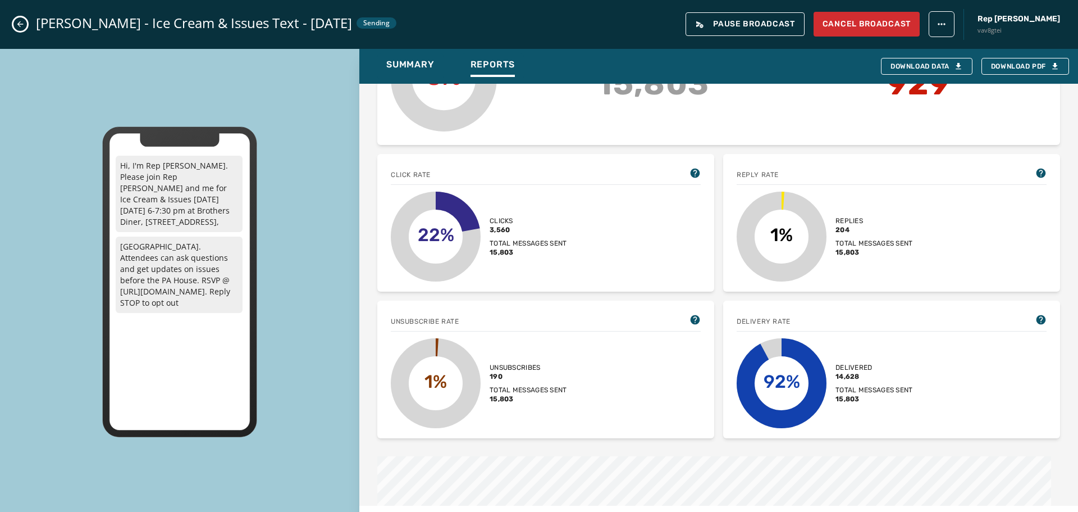
click at [22, 23] on icon "Close admin drawer" at bounding box center [20, 24] width 9 height 9
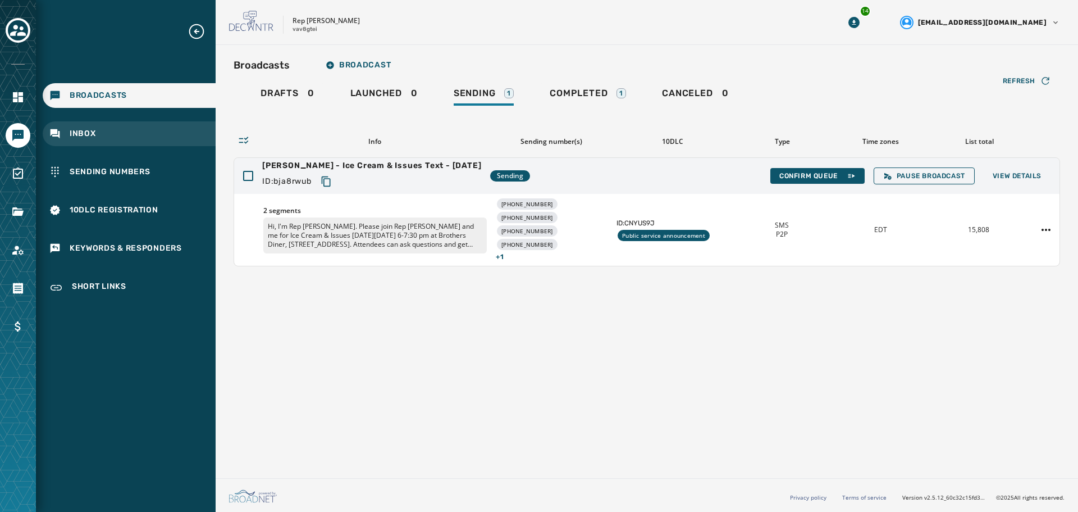
click at [99, 129] on div "Inbox" at bounding box center [129, 133] width 173 height 25
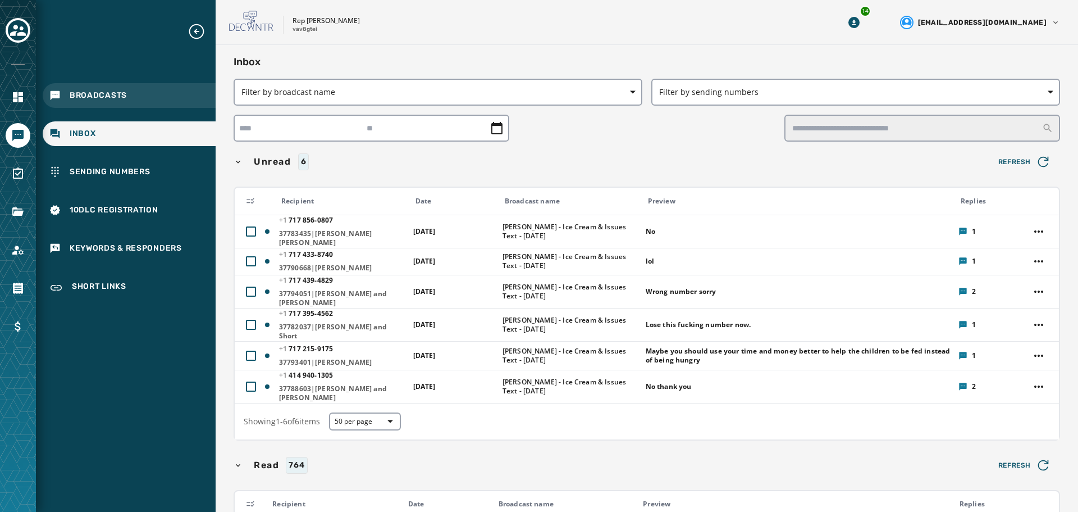
click at [77, 101] on span "Broadcasts" at bounding box center [98, 95] width 57 height 11
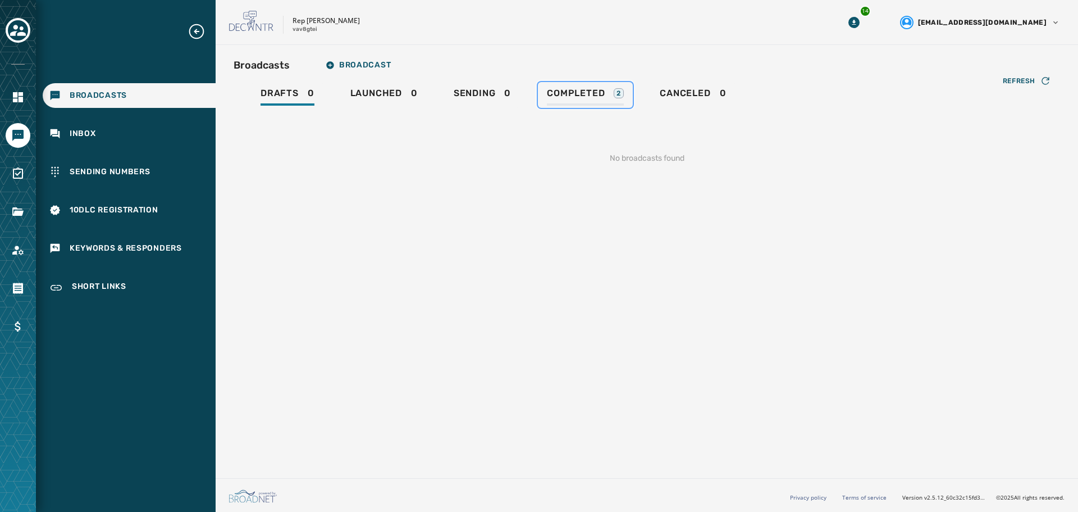
click at [595, 101] on div "Completed 2" at bounding box center [585, 97] width 77 height 18
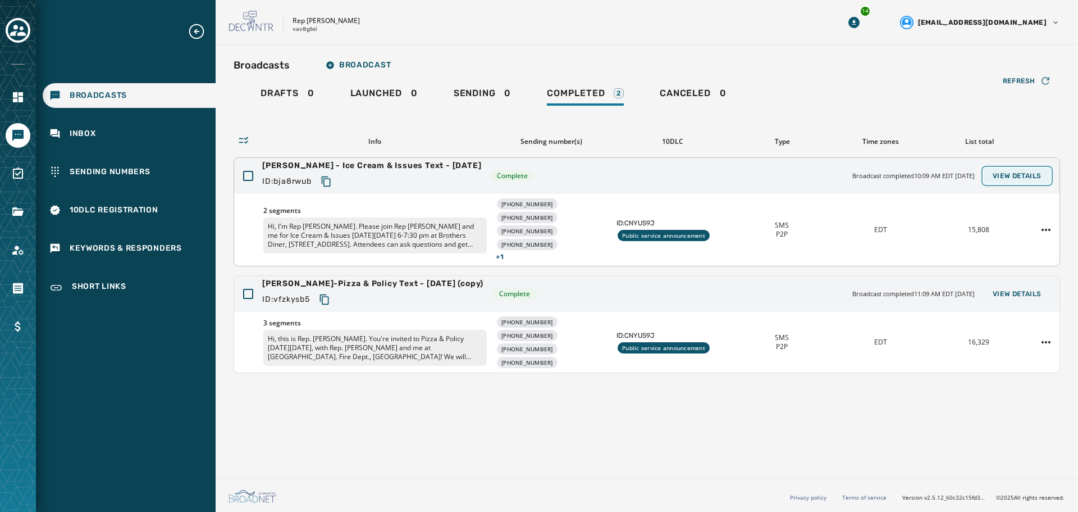
click at [1016, 178] on span "View Details" at bounding box center [1017, 175] width 49 height 9
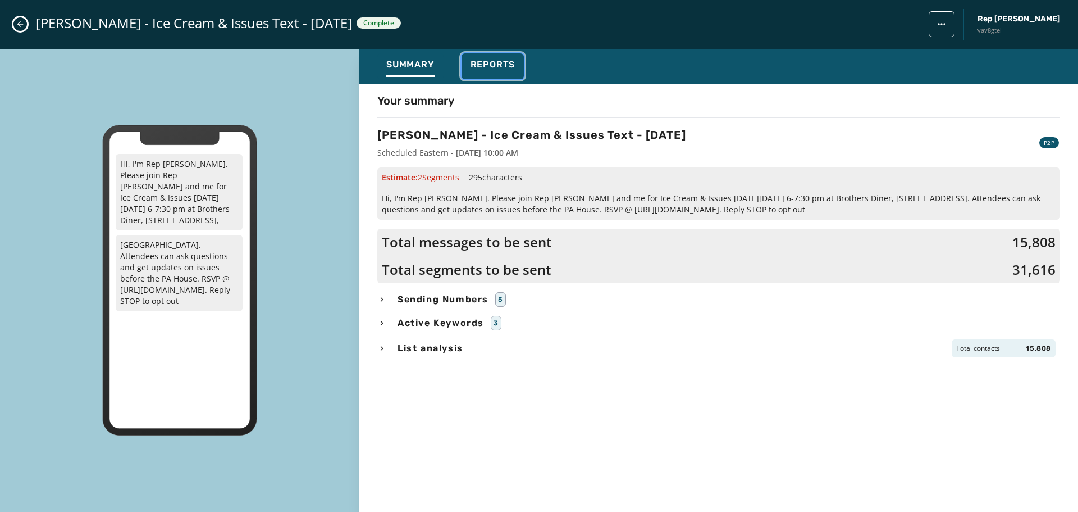
click at [506, 67] on span "Reports" at bounding box center [493, 64] width 45 height 11
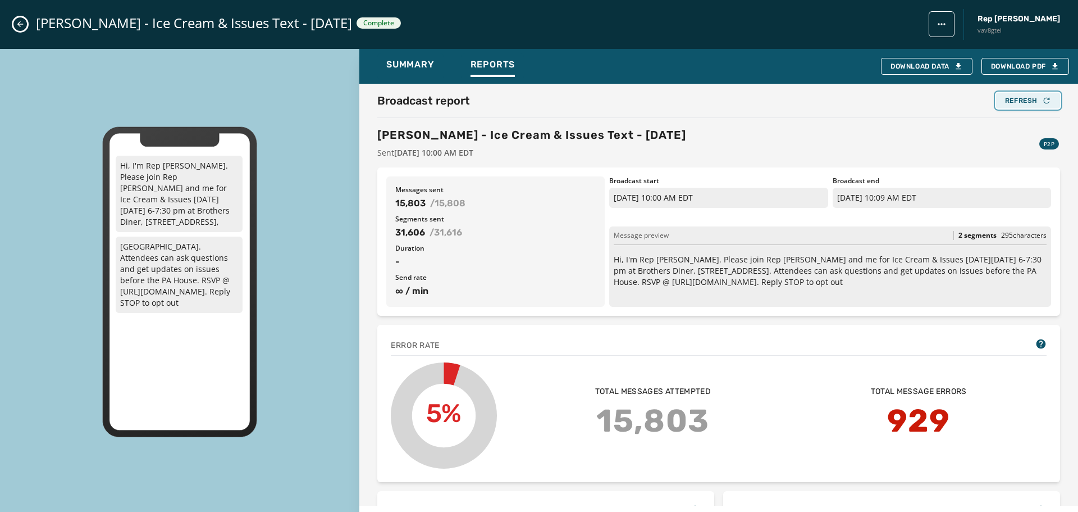
click at [1015, 102] on div "Refresh" at bounding box center [1028, 100] width 46 height 9
click at [1012, 101] on div "Refresh" at bounding box center [1028, 100] width 46 height 9
click at [1019, 107] on button "Refresh" at bounding box center [1028, 101] width 64 height 16
click at [1009, 97] on div "Refresh" at bounding box center [1028, 100] width 46 height 9
click at [1018, 100] on div "Refresh" at bounding box center [1028, 100] width 46 height 9
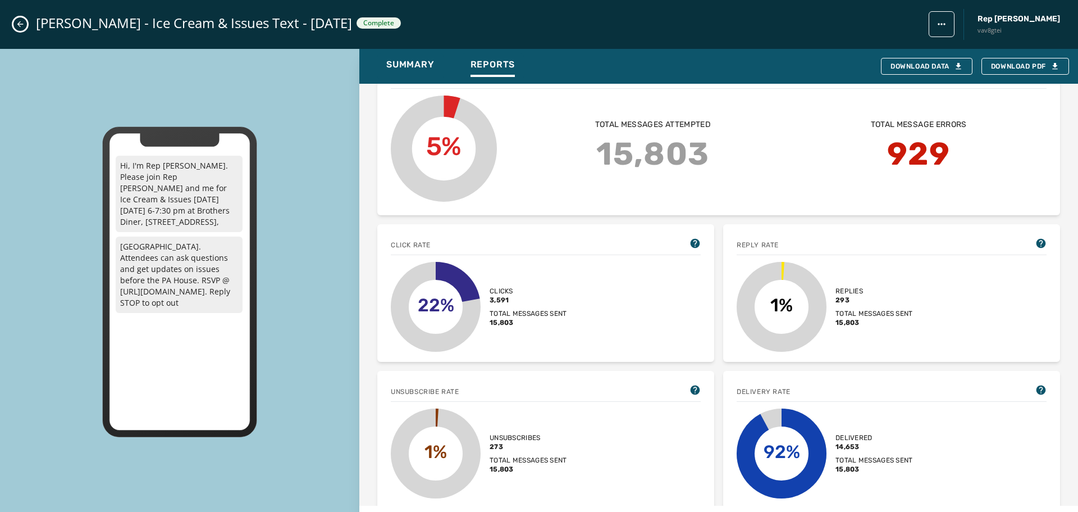
scroll to position [337, 0]
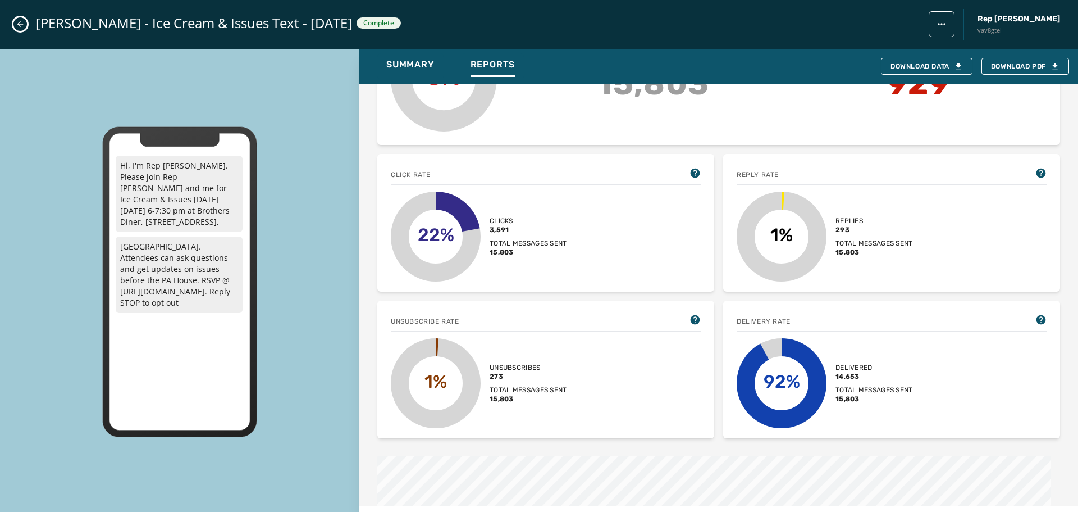
click at [17, 25] on icon "Close admin drawer" at bounding box center [20, 24] width 9 height 9
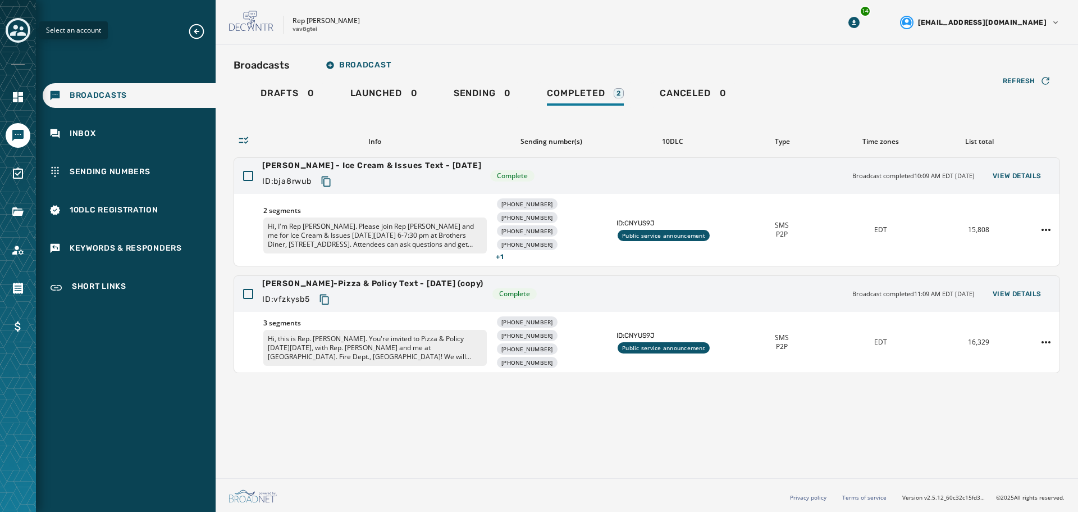
click at [17, 26] on icon "Toggle account select drawer" at bounding box center [18, 30] width 16 height 11
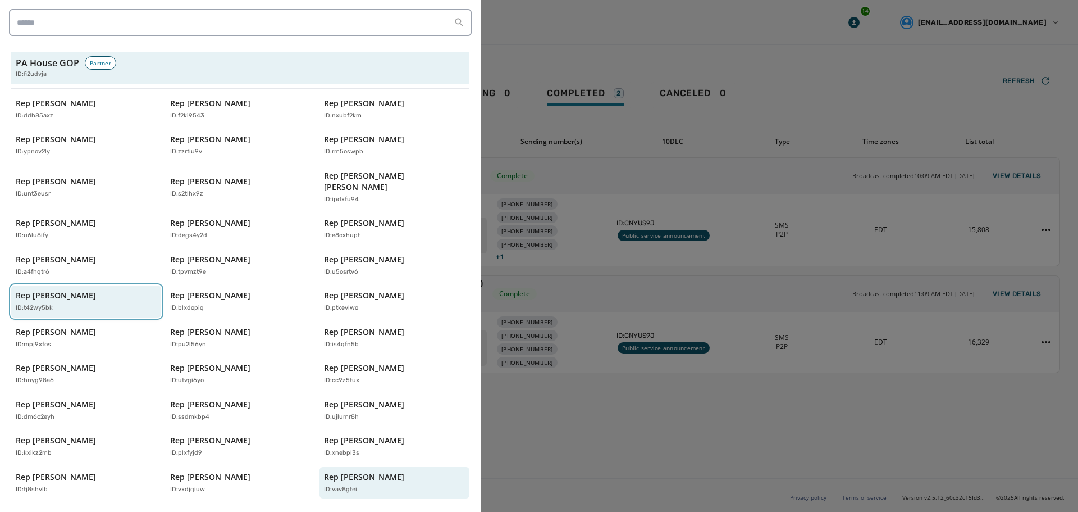
click at [36, 290] on p "Rep [PERSON_NAME]" at bounding box center [56, 295] width 80 height 11
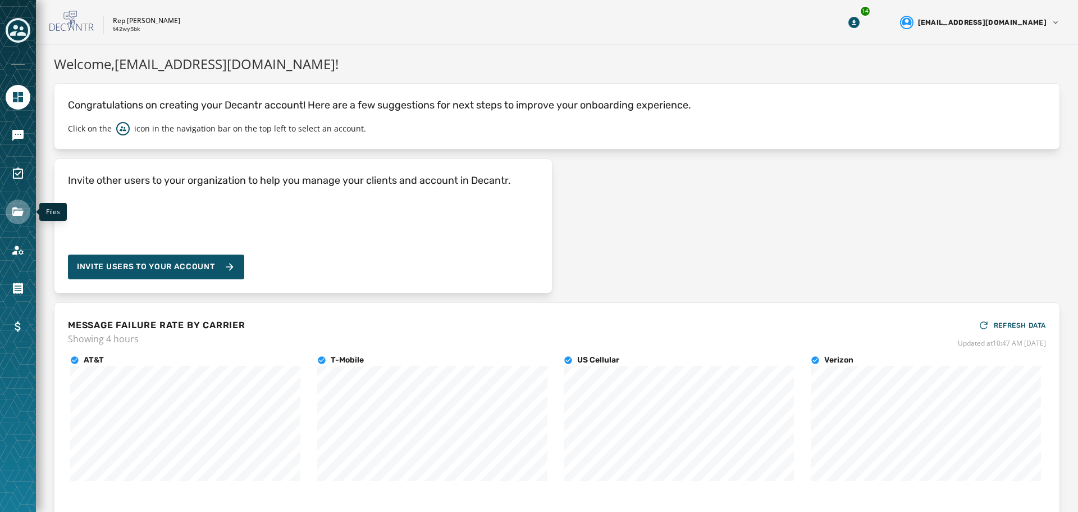
click at [16, 213] on icon "Navigate to Files" at bounding box center [17, 211] width 11 height 8
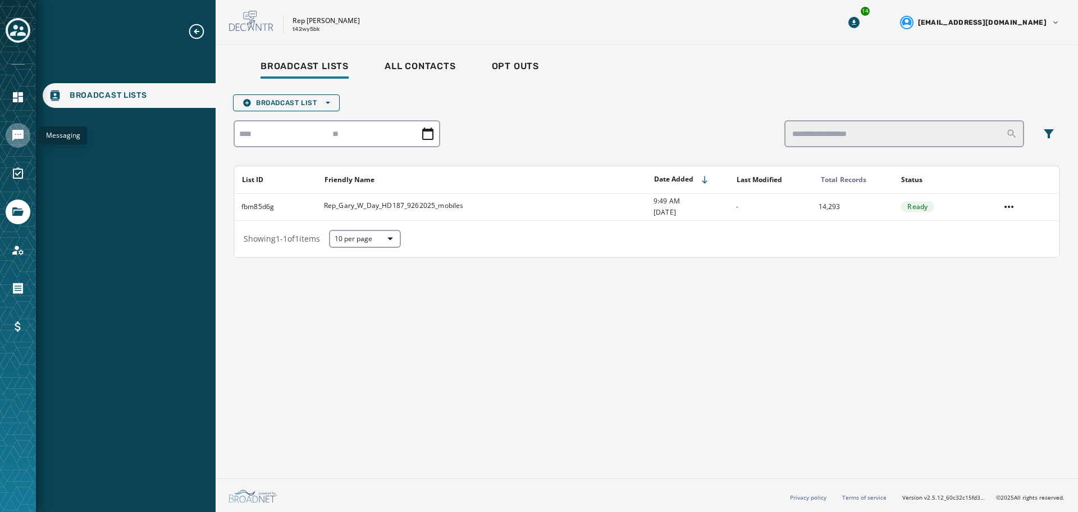
click at [11, 133] on icon "Navigate to Messaging" at bounding box center [17, 135] width 13 height 13
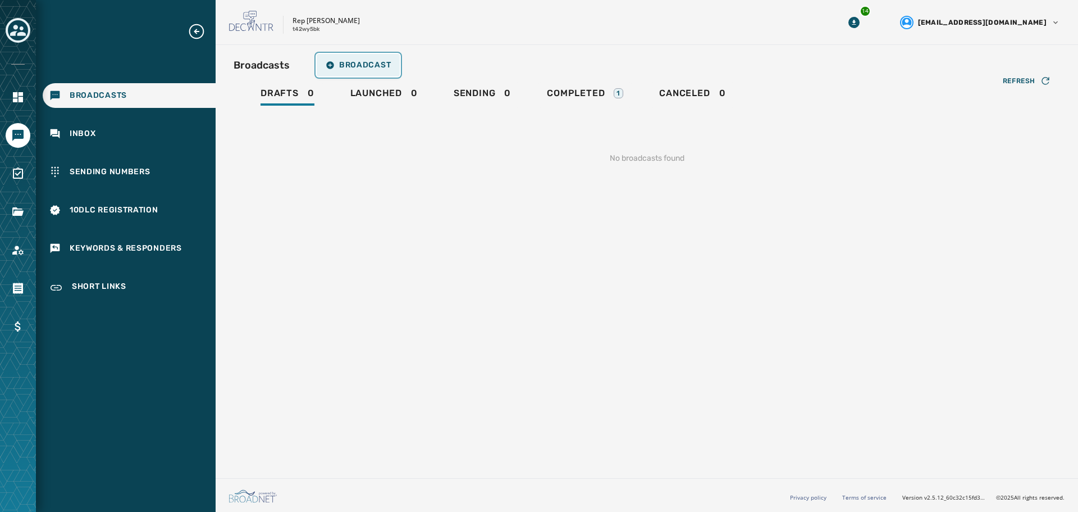
click at [339, 61] on span "Broadcast" at bounding box center [358, 65] width 65 height 9
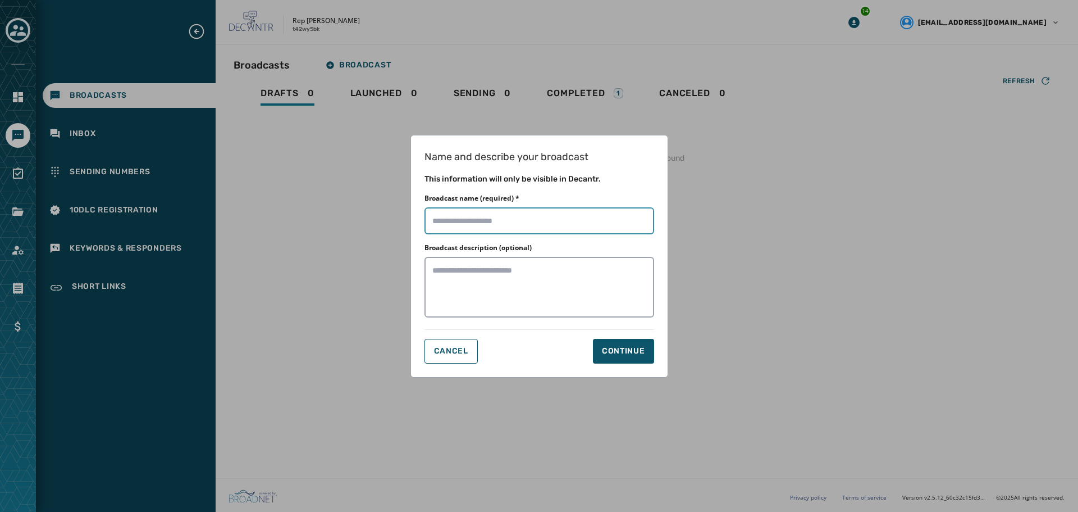
click at [494, 230] on input "Broadcast name (required) *" at bounding box center [540, 220] width 230 height 27
click at [458, 217] on input "Broadcast name (required) *" at bounding box center [540, 220] width 230 height 27
type input "**********"
click at [628, 357] on button "Continue" at bounding box center [623, 351] width 61 height 25
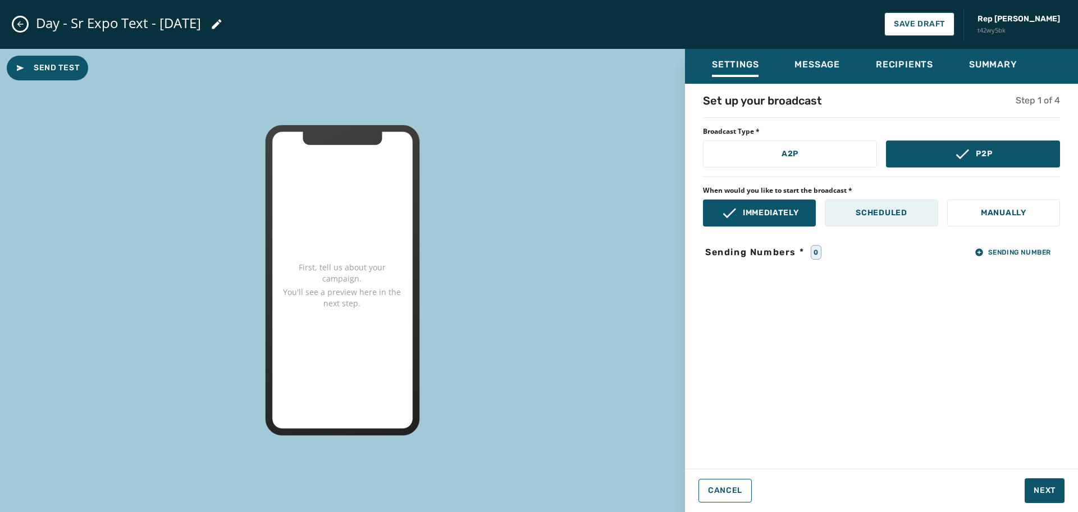
click at [885, 214] on p "Scheduled" at bounding box center [881, 212] width 51 height 11
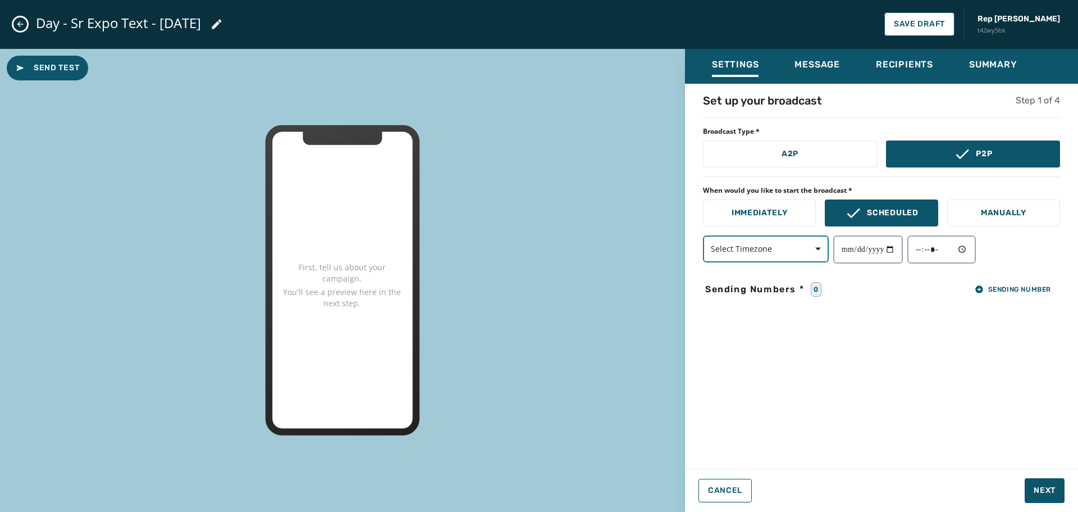
click at [822, 253] on span "button" at bounding box center [814, 249] width 27 height 22
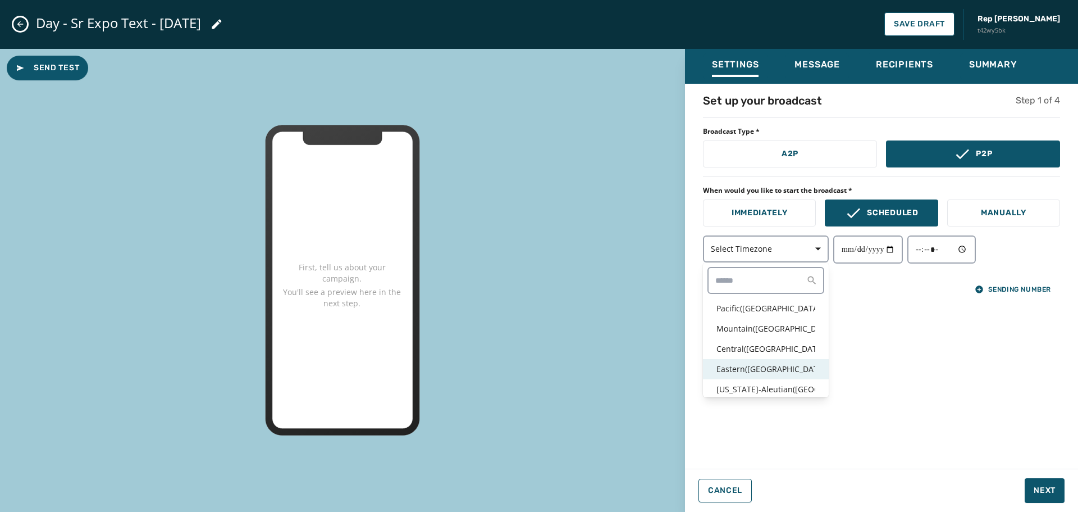
click at [762, 370] on p "Eastern ( [GEOGRAPHIC_DATA] / [GEOGRAPHIC_DATA] )" at bounding box center [766, 368] width 99 height 11
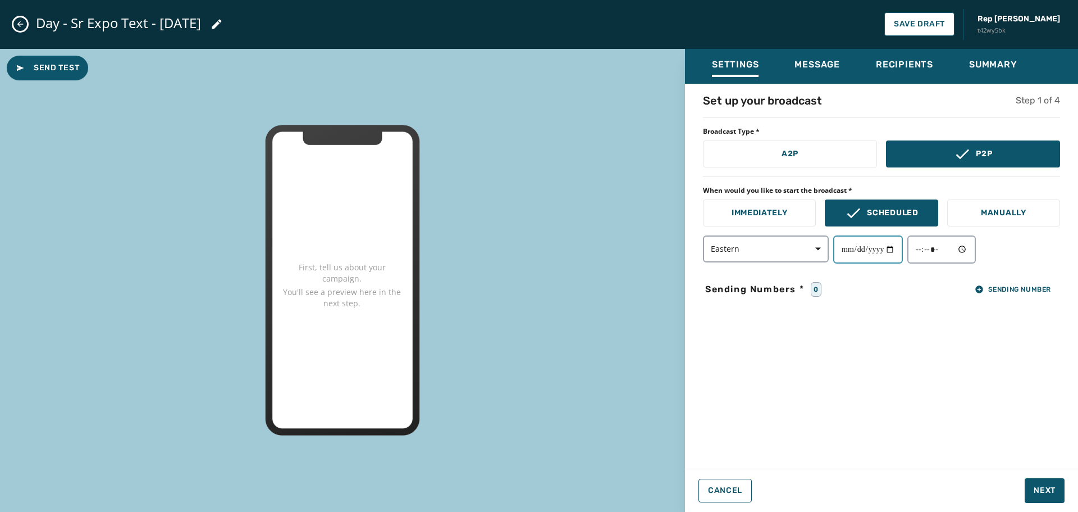
click at [896, 257] on input "date" at bounding box center [868, 249] width 70 height 28
click at [897, 252] on input "date" at bounding box center [868, 249] width 70 height 28
type input "**********"
click at [972, 253] on input "time" at bounding box center [942, 249] width 69 height 28
type input "*****"
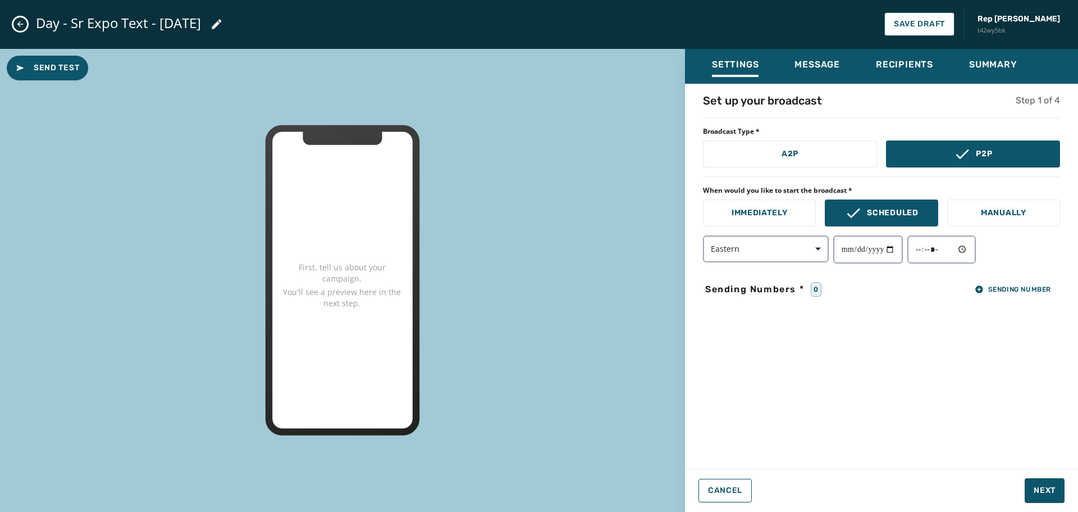
click at [1045, 267] on div "**********" at bounding box center [881, 273] width 393 height 360
click at [1027, 286] on span "Sending Number" at bounding box center [1013, 289] width 76 height 9
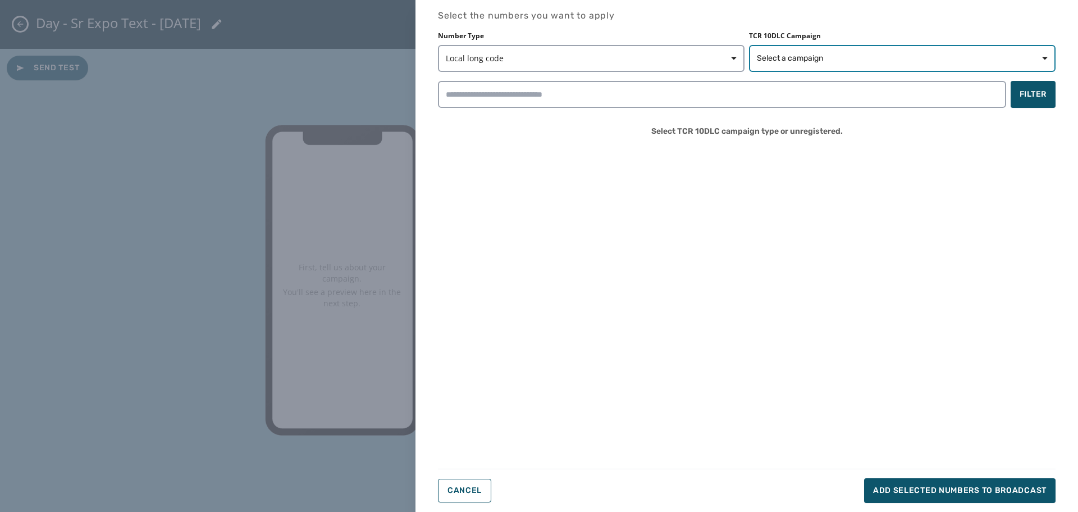
click at [906, 62] on span "Select a campaign" at bounding box center [902, 58] width 291 height 11
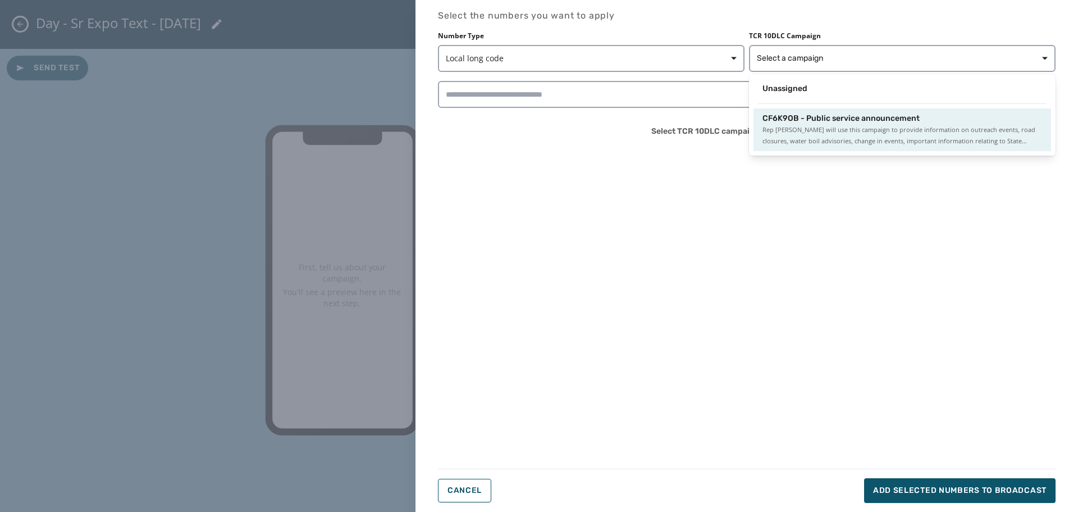
click at [856, 120] on span "CF6K9OB - Public service announcement" at bounding box center [841, 118] width 157 height 11
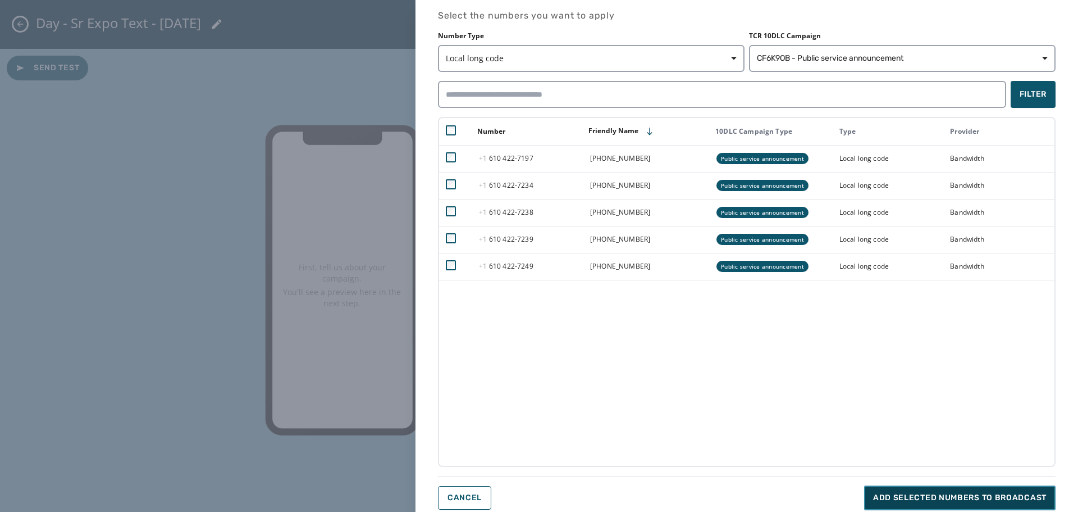
click at [1018, 491] on button "Add selected numbers to broadcast" at bounding box center [960, 497] width 192 height 25
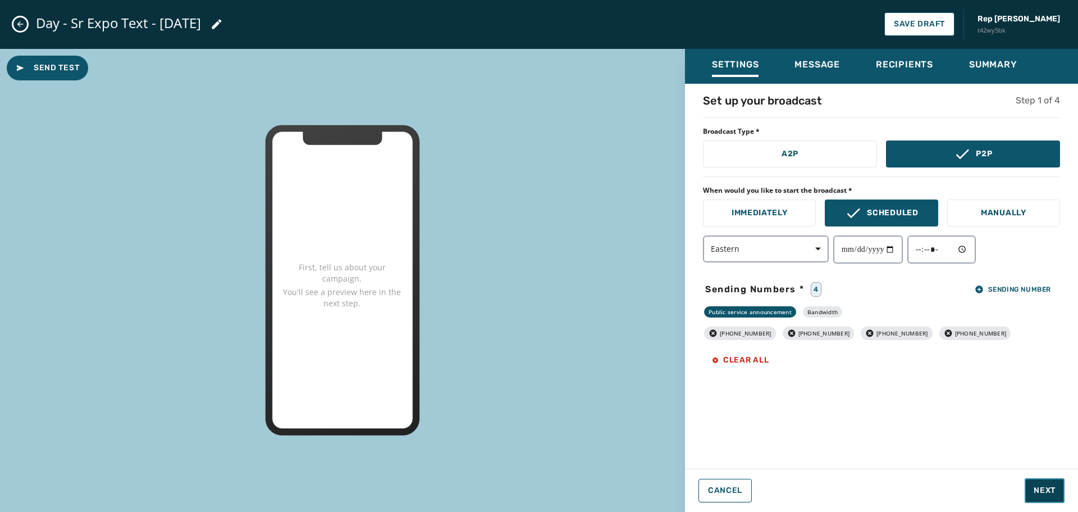
click at [1048, 488] on span "Next" at bounding box center [1045, 490] width 22 height 11
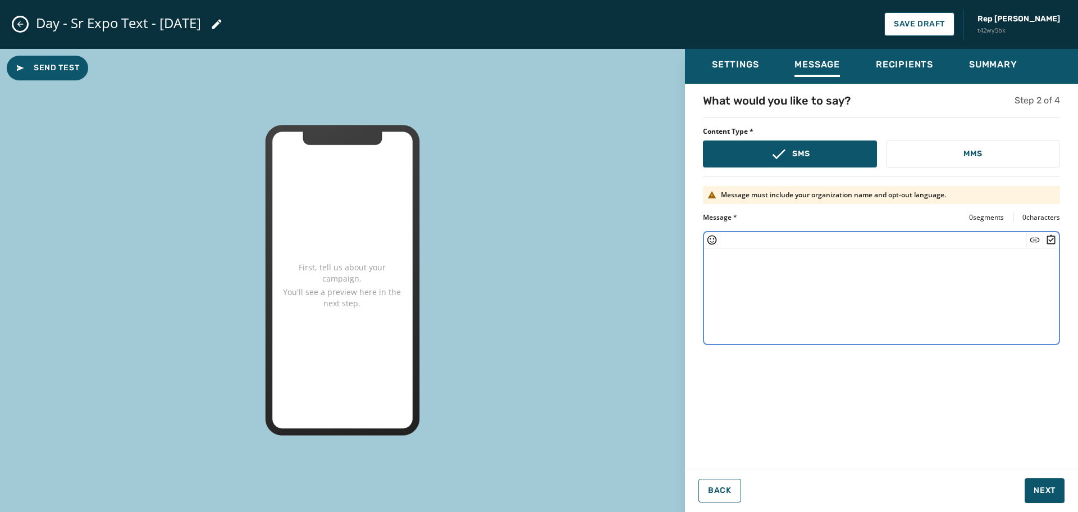
click at [727, 279] on textarea at bounding box center [881, 294] width 355 height 92
paste textarea "**********"
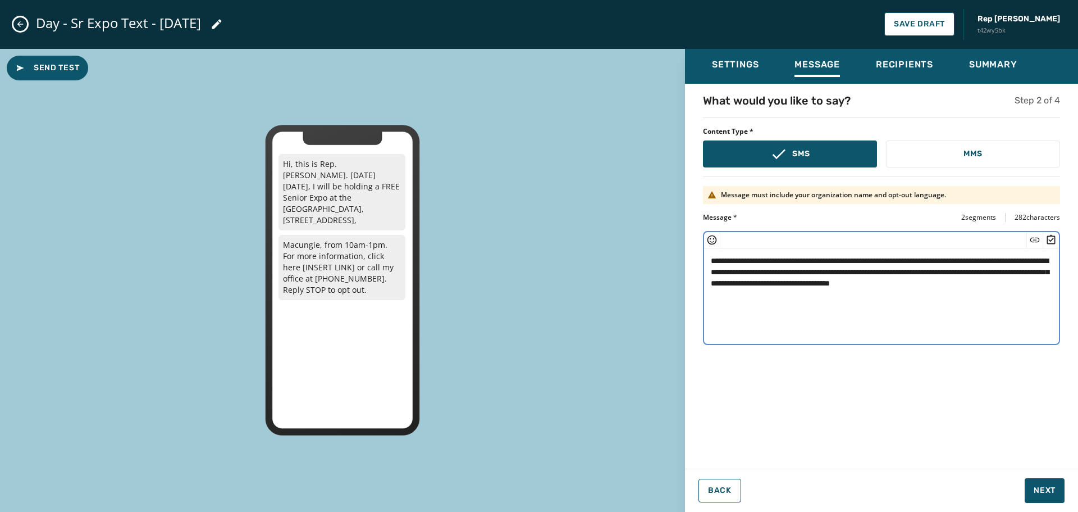
drag, startPoint x: 901, startPoint y: 283, endPoint x: 851, endPoint y: 283, distance: 50.0
click at [851, 283] on textarea "**********" at bounding box center [881, 294] width 355 height 92
click at [1034, 237] on icon "Insert Short Link" at bounding box center [1034, 239] width 11 height 11
type textarea "**********"
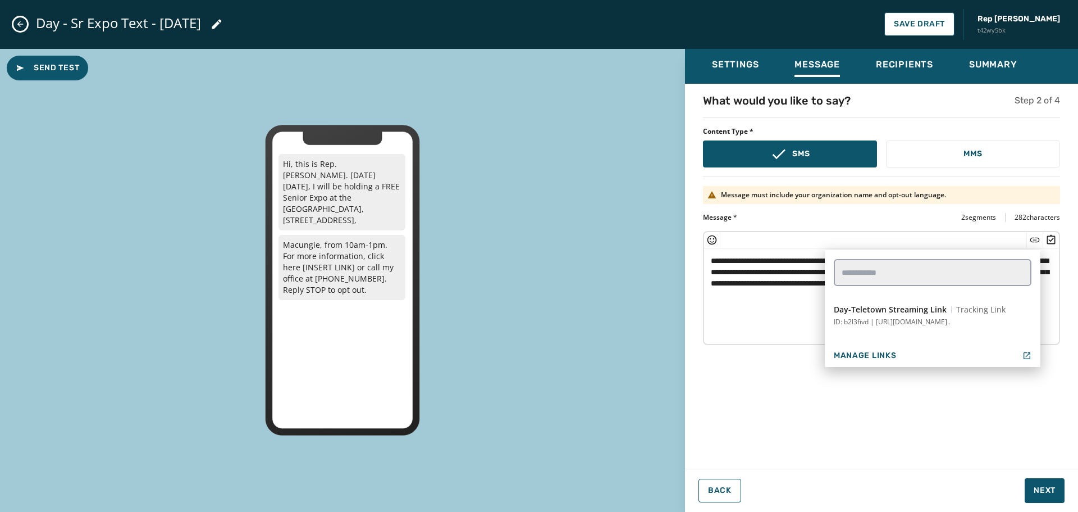
click at [785, 393] on div "**********" at bounding box center [881, 273] width 393 height 360
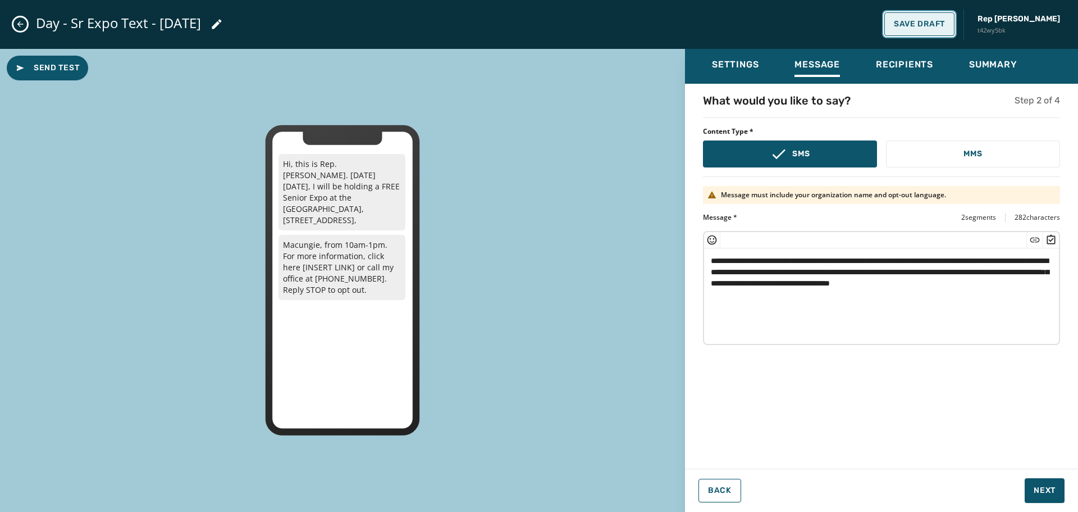
click at [947, 19] on button "Save Draft" at bounding box center [919, 24] width 70 height 24
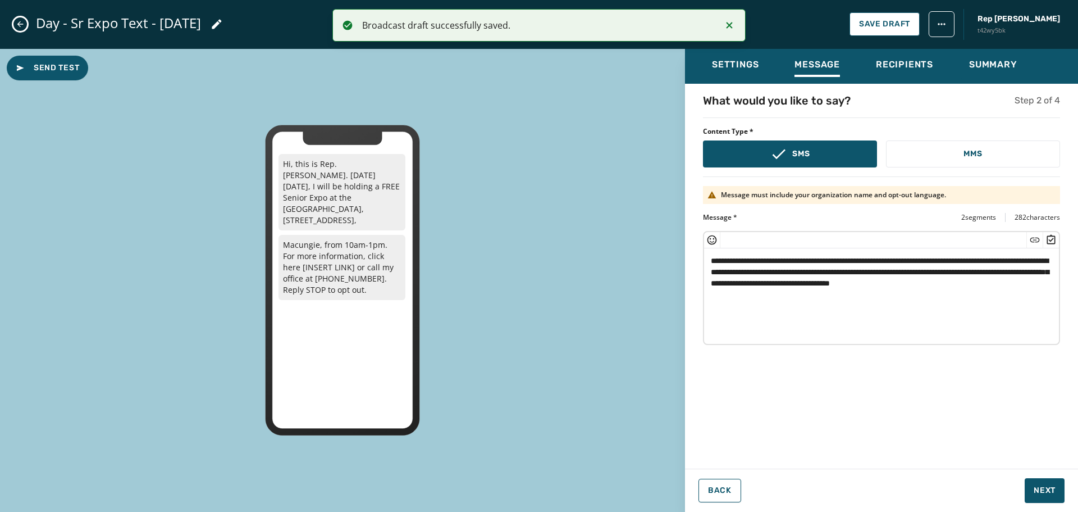
click at [19, 25] on icon "Close admin drawer" at bounding box center [20, 24] width 6 height 6
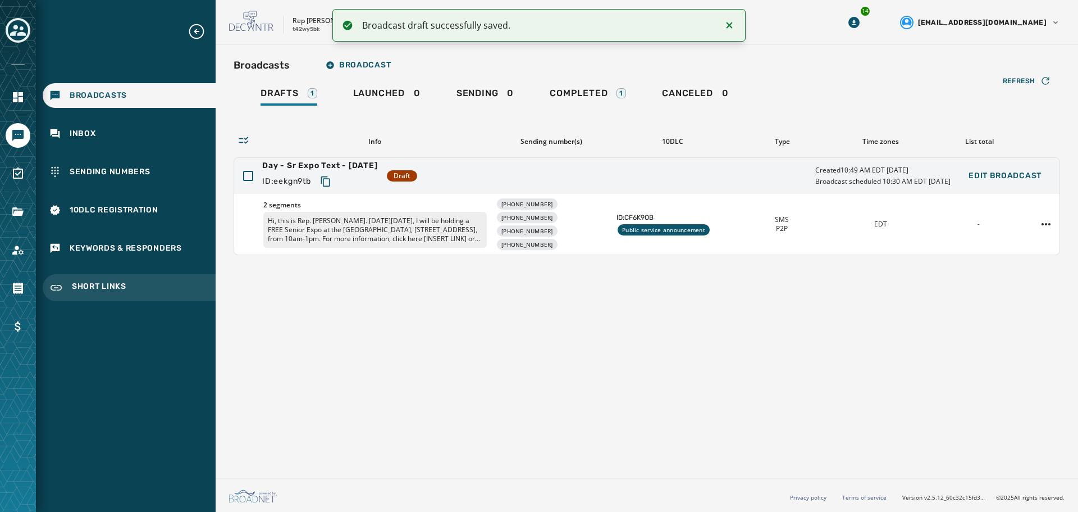
click at [97, 283] on span "Short Links" at bounding box center [99, 287] width 54 height 13
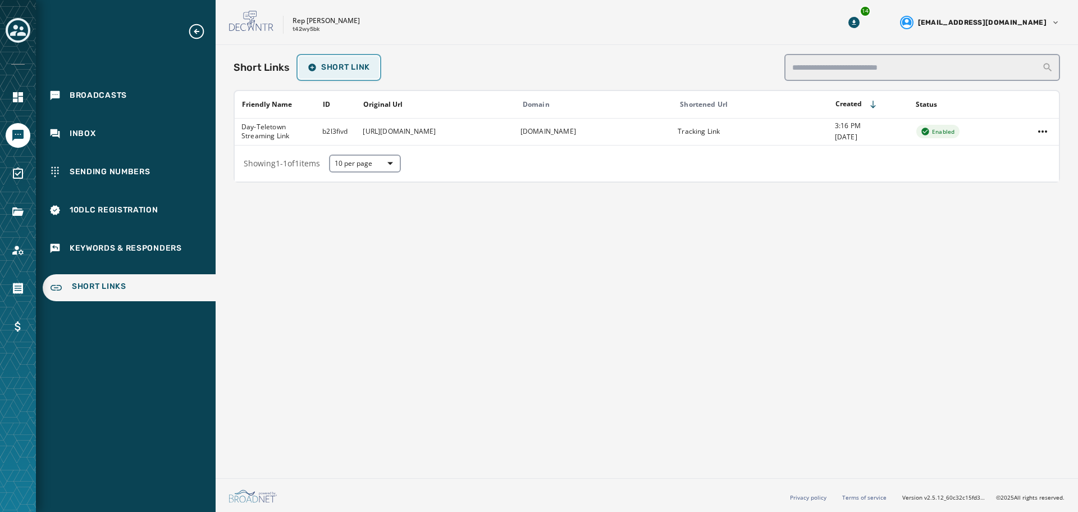
click at [353, 68] on span "Short Link" at bounding box center [339, 67] width 62 height 9
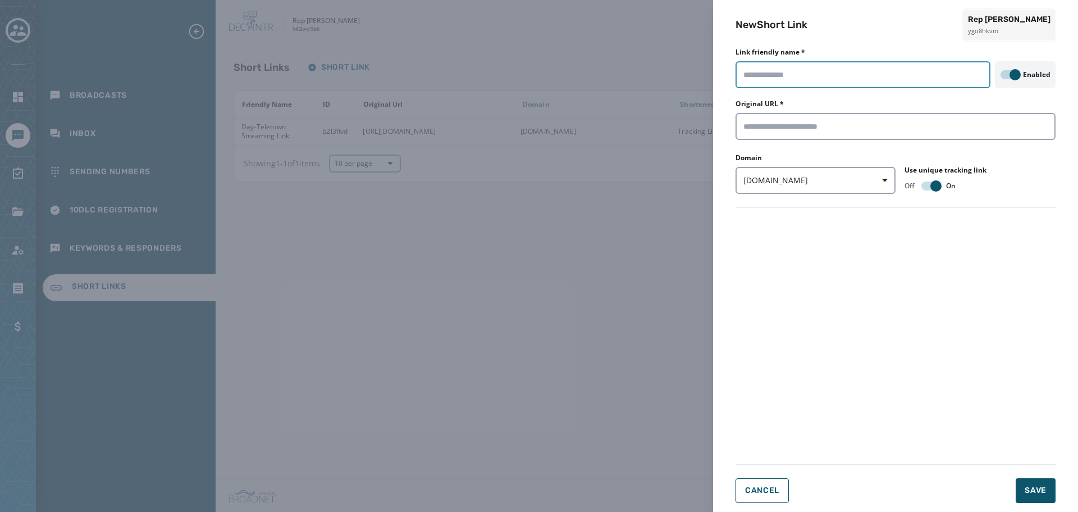
click at [836, 75] on input "Link friendly name *" at bounding box center [863, 74] width 255 height 27
type input "**********"
click at [797, 130] on input "Original URL *" at bounding box center [896, 126] width 320 height 27
paste input "**********"
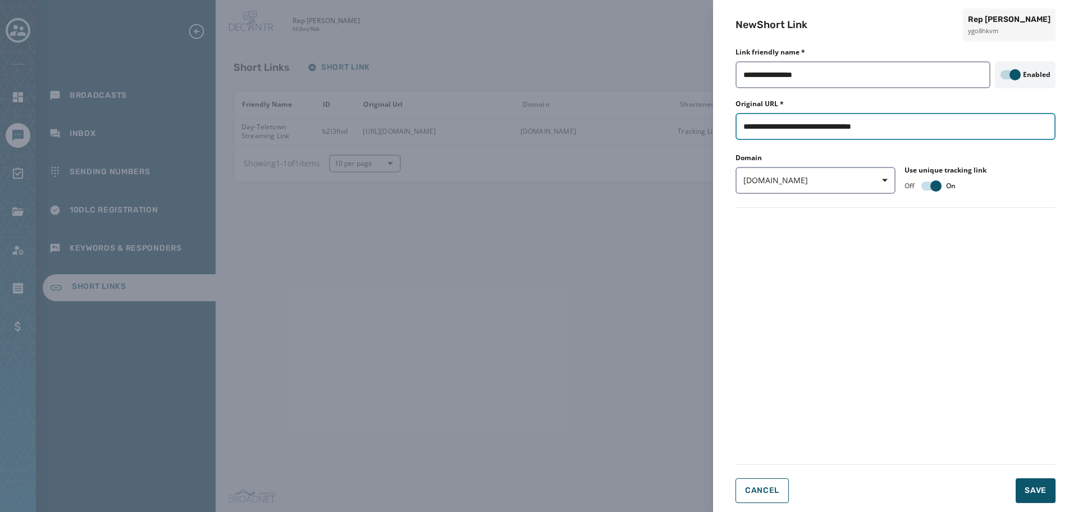
type input "**********"
click at [932, 318] on form "**********" at bounding box center [896, 278] width 320 height 449
click at [1033, 489] on span "Save" at bounding box center [1036, 490] width 22 height 11
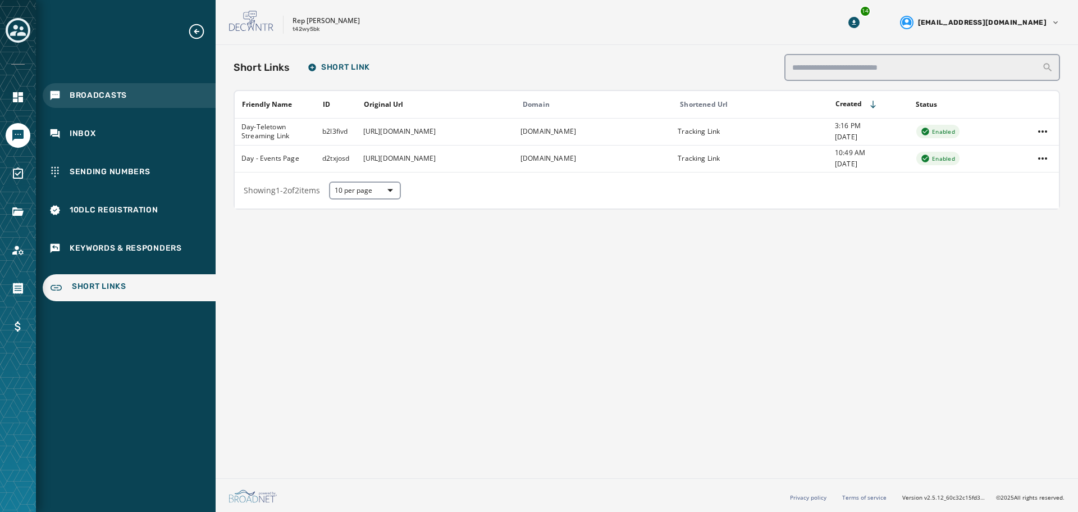
click at [102, 97] on span "Broadcasts" at bounding box center [98, 95] width 57 height 11
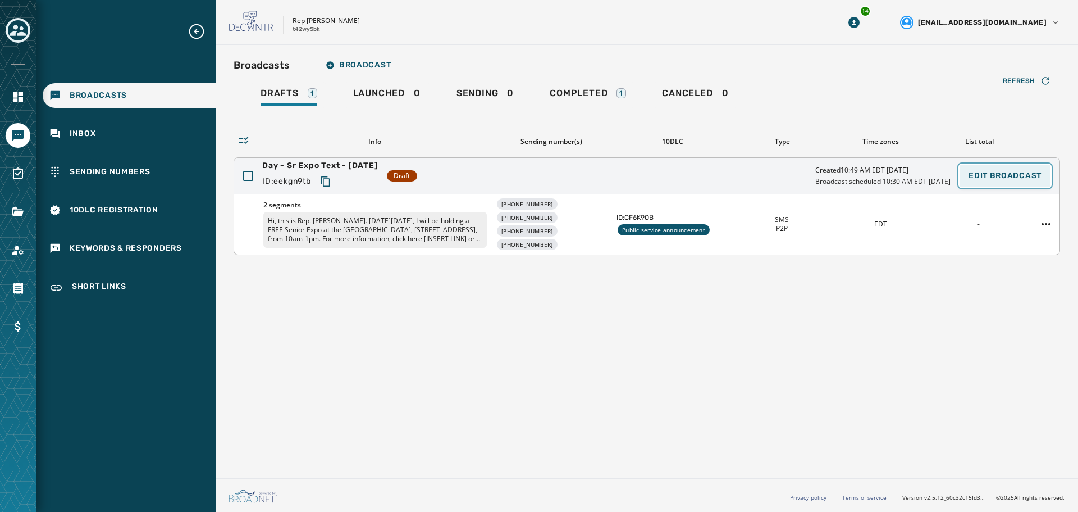
click at [986, 176] on span "Edit Broadcast" at bounding box center [1005, 175] width 73 height 9
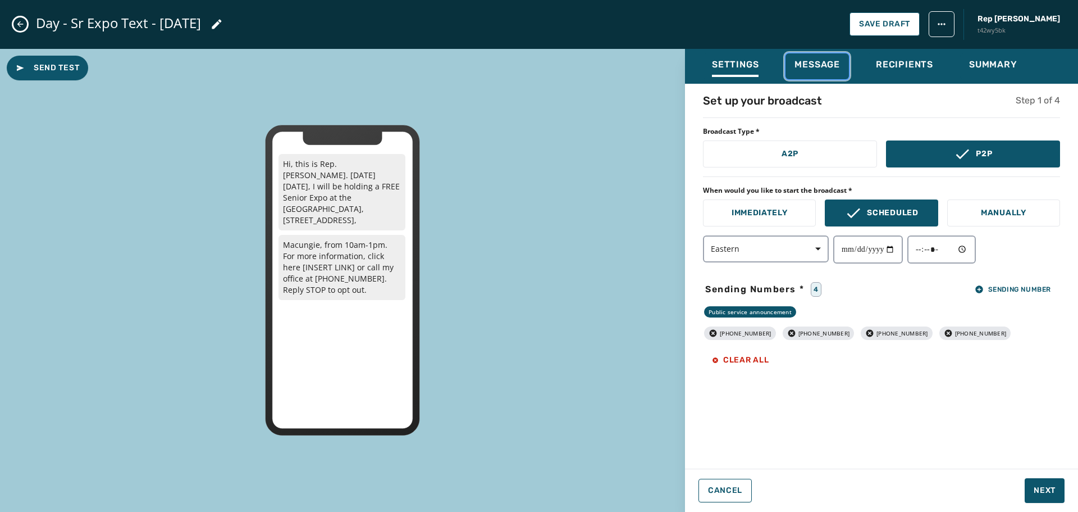
click at [814, 65] on span "Message" at bounding box center [817, 64] width 45 height 11
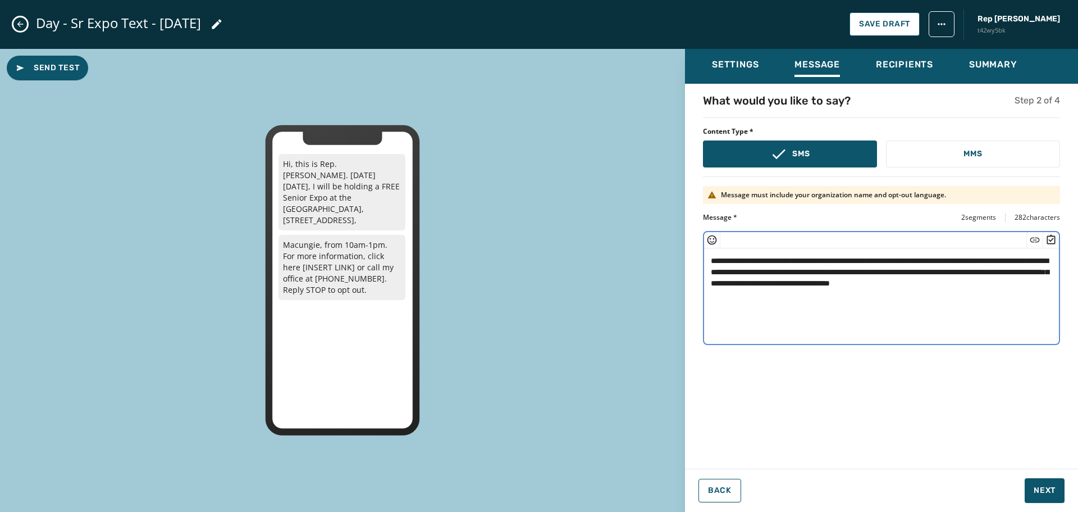
drag, startPoint x: 901, startPoint y: 283, endPoint x: 852, endPoint y: 283, distance: 48.9
click at [852, 283] on textarea "**********" at bounding box center [881, 294] width 355 height 92
click at [1036, 242] on icon "Insert Short Link" at bounding box center [1034, 239] width 11 height 11
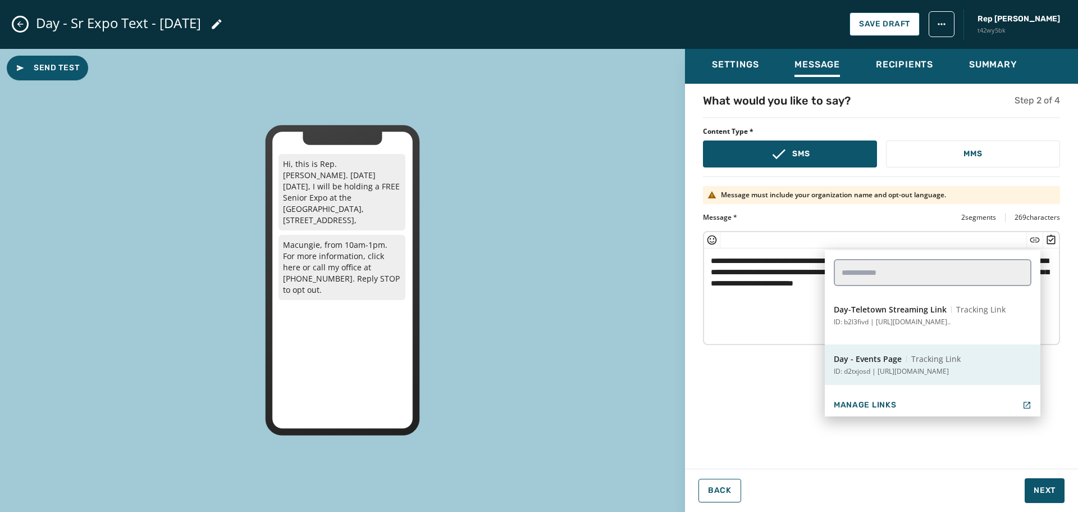
click at [910, 365] on button "Day - Events Page Tracking Link ID: d2txjosd | [URL][DOMAIN_NAME]" at bounding box center [933, 364] width 216 height 40
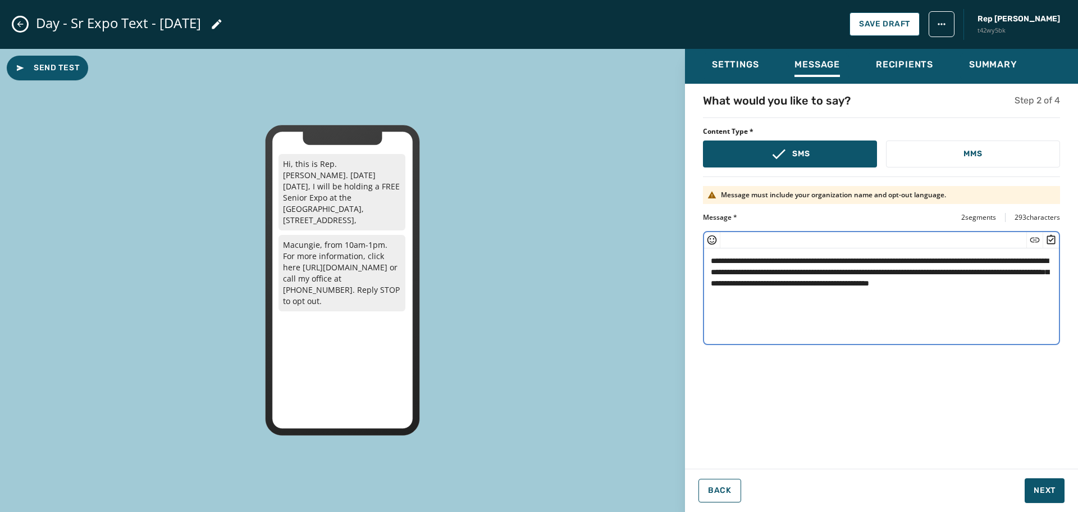
click at [831, 293] on textarea "**********" at bounding box center [881, 294] width 355 height 92
type textarea "**********"
click at [1050, 487] on span "Next" at bounding box center [1045, 490] width 22 height 11
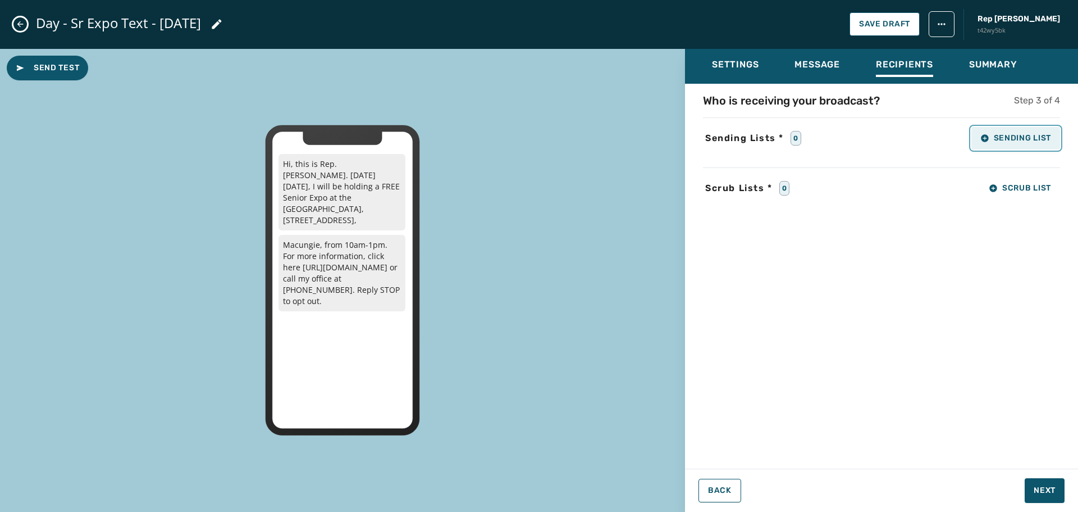
click at [1013, 135] on span "Sending List" at bounding box center [1016, 138] width 71 height 9
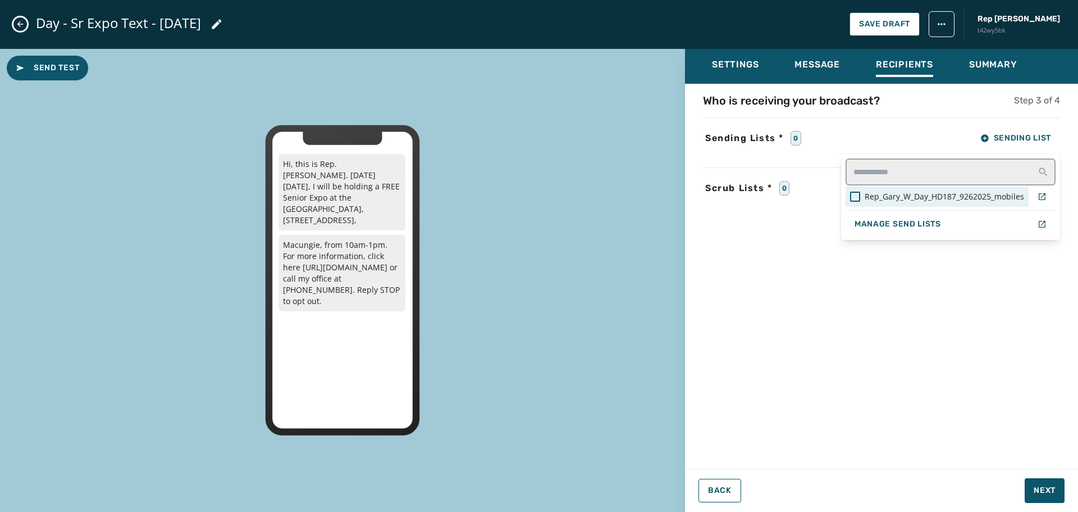
click at [928, 197] on span "Rep_Gary_W_Day_HD187_9262025_mobiles" at bounding box center [944, 196] width 159 height 11
click at [1039, 492] on div "Settings Message Recipients Summary Who is receiving your broadcast? Step 3 of …" at bounding box center [881, 276] width 393 height 454
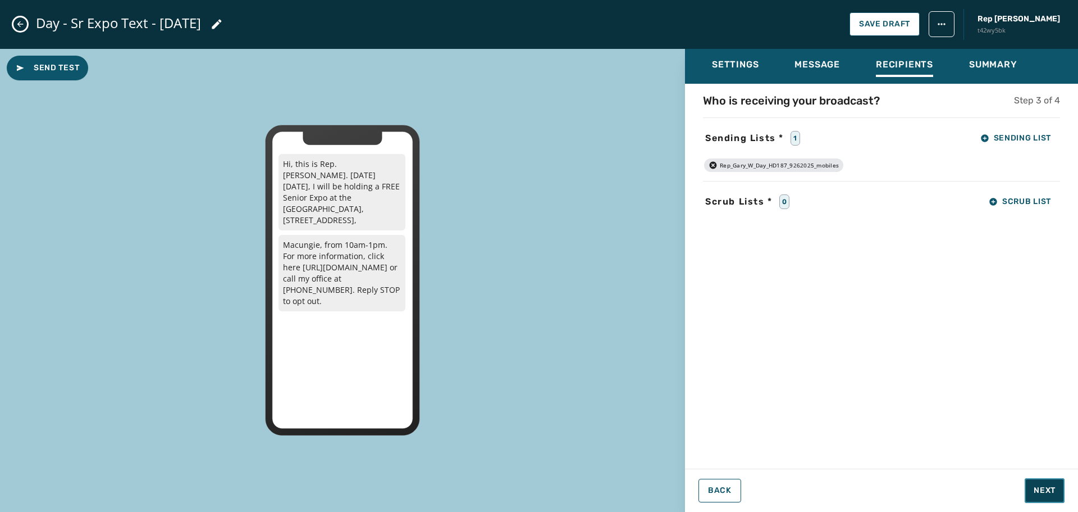
click at [1039, 492] on span "Next" at bounding box center [1045, 490] width 22 height 11
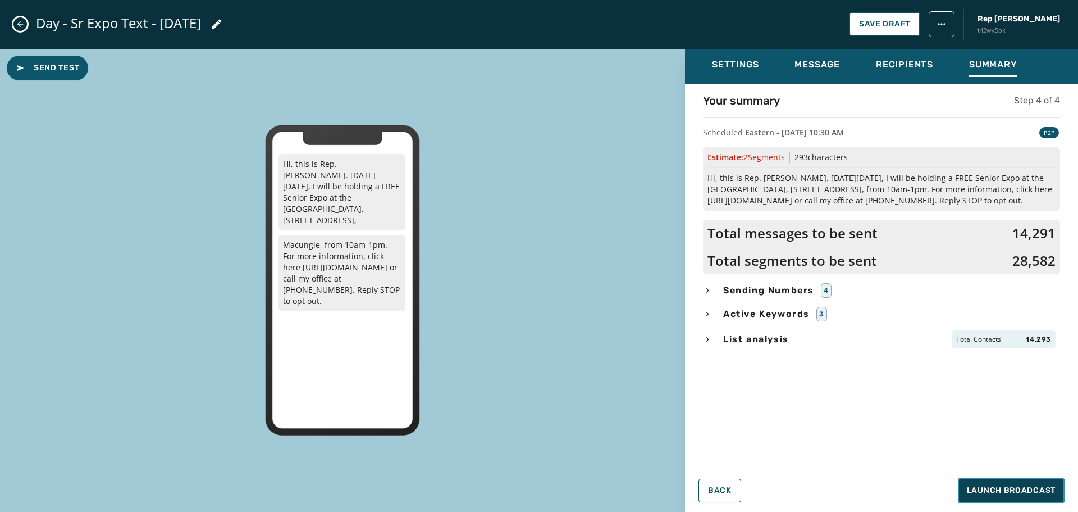
click at [999, 489] on span "Launch Broadcast" at bounding box center [1011, 490] width 89 height 11
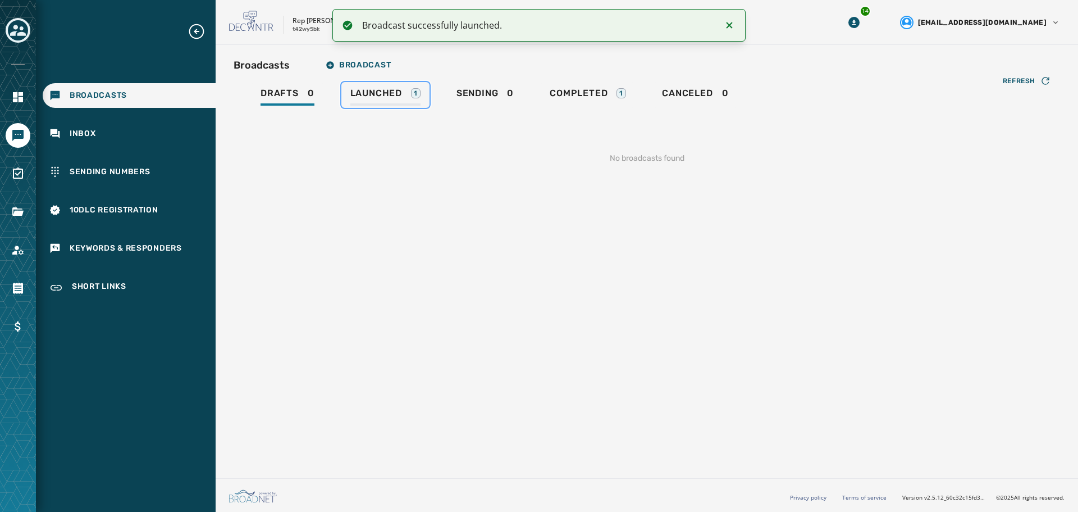
click at [384, 94] on span "Launched" at bounding box center [376, 93] width 52 height 11
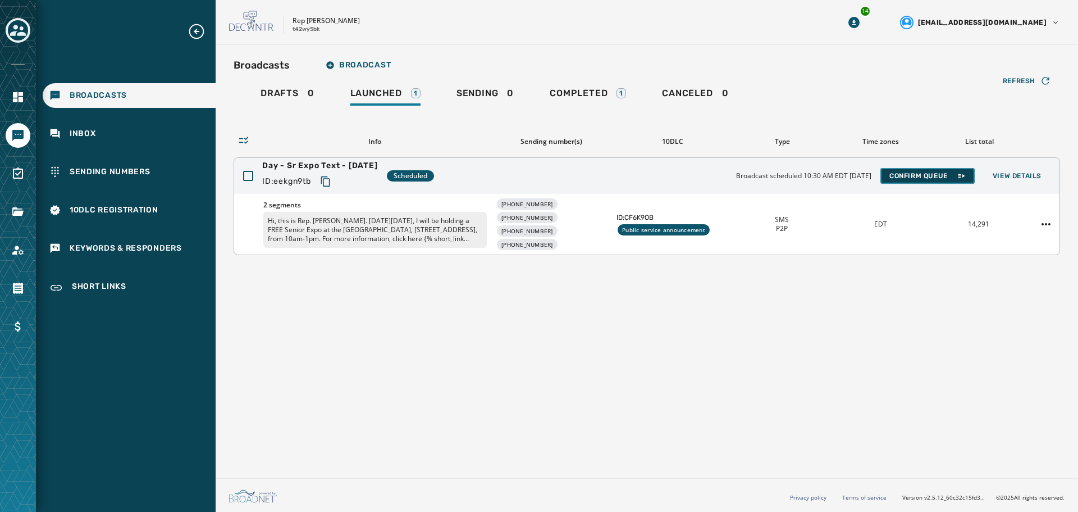
click at [930, 179] on span "Confirm Queue" at bounding box center [928, 175] width 76 height 9
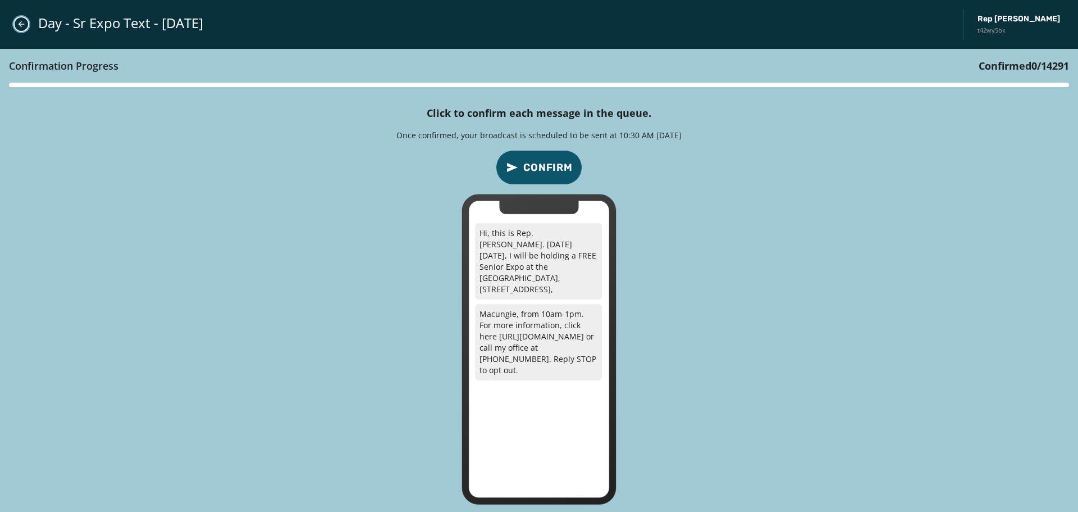
click at [23, 27] on icon "Close admin drawer" at bounding box center [21, 24] width 9 height 9
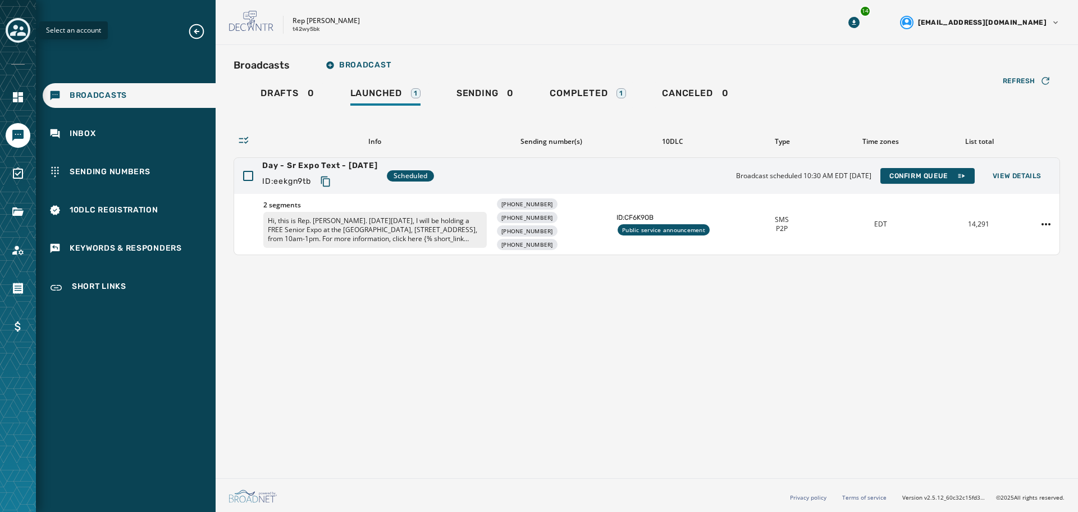
click at [15, 33] on icon "Toggle account select drawer" at bounding box center [18, 30] width 16 height 11
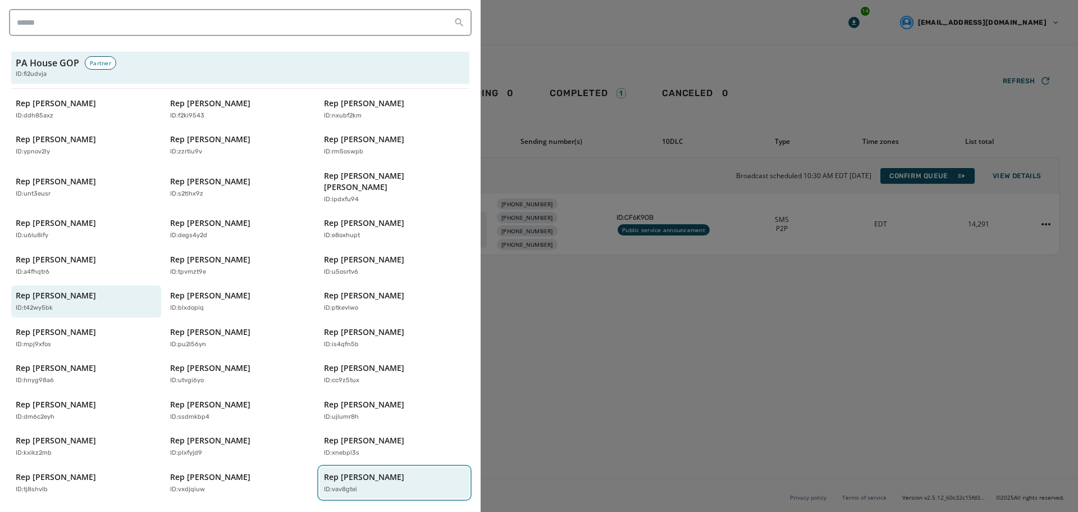
click at [326, 471] on p "Rep [PERSON_NAME]" at bounding box center [364, 476] width 80 height 11
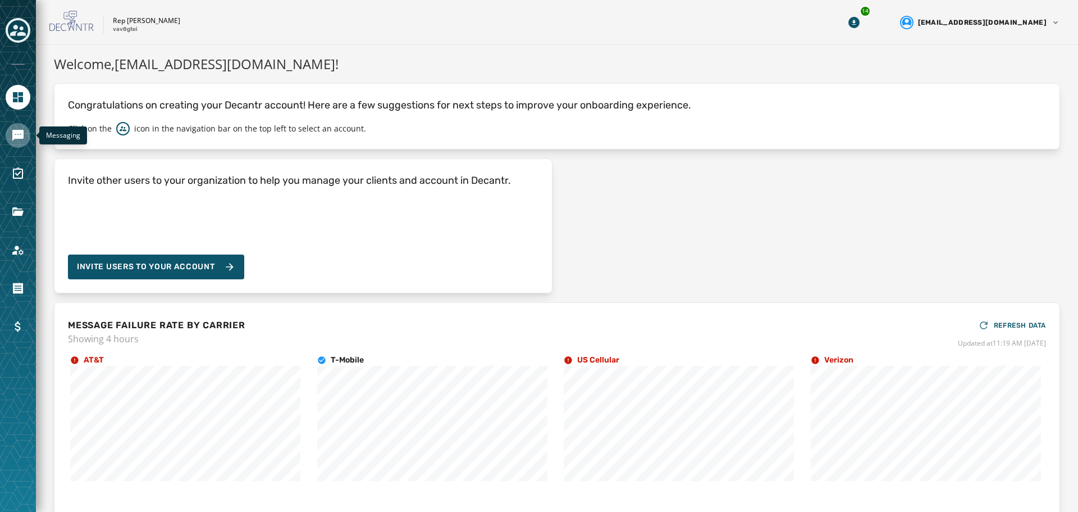
click at [16, 140] on icon "Navigate to Messaging" at bounding box center [17, 135] width 13 height 13
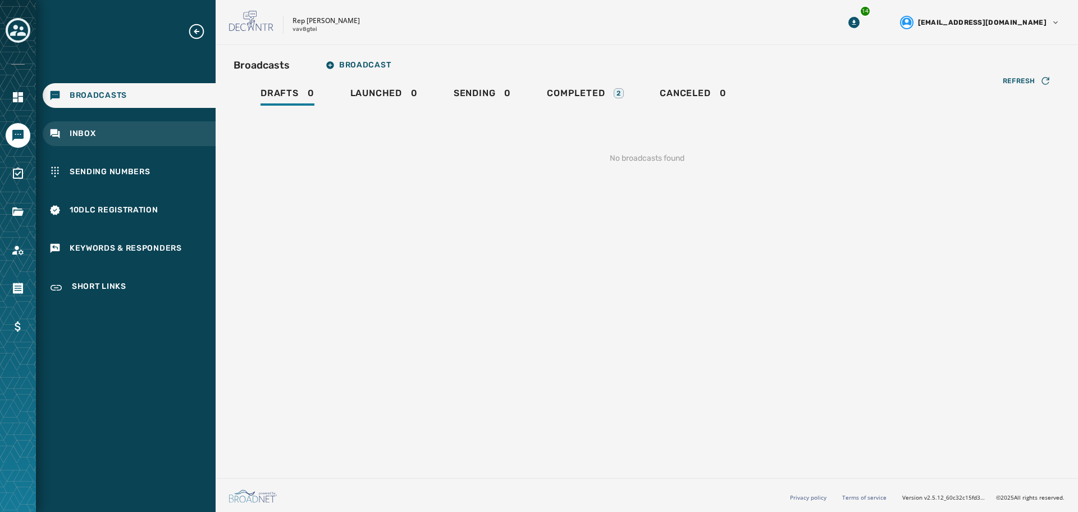
click at [112, 140] on div "Inbox" at bounding box center [129, 133] width 173 height 25
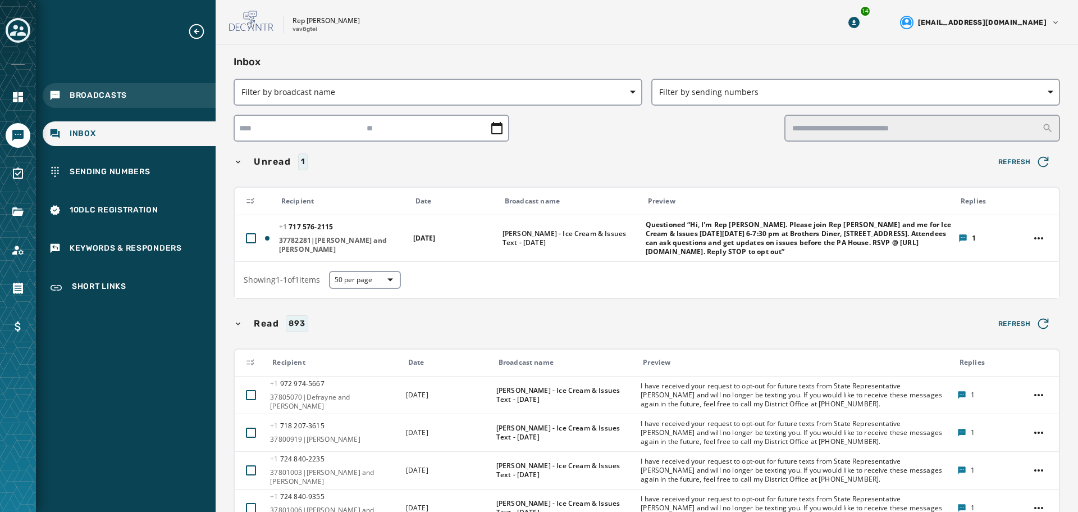
click at [89, 99] on span "Broadcasts" at bounding box center [98, 95] width 57 height 11
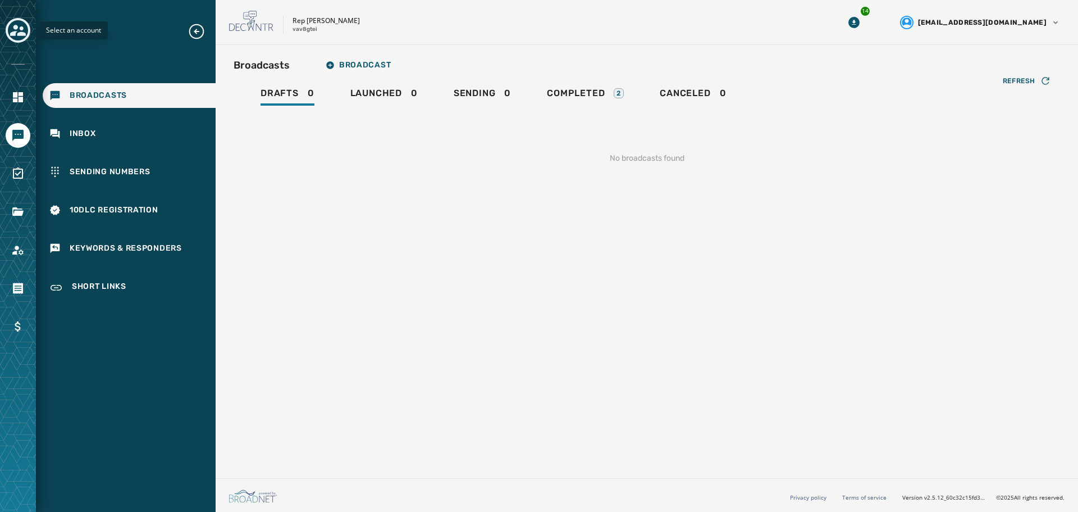
click at [17, 32] on icon "Toggle account select drawer" at bounding box center [18, 30] width 16 height 16
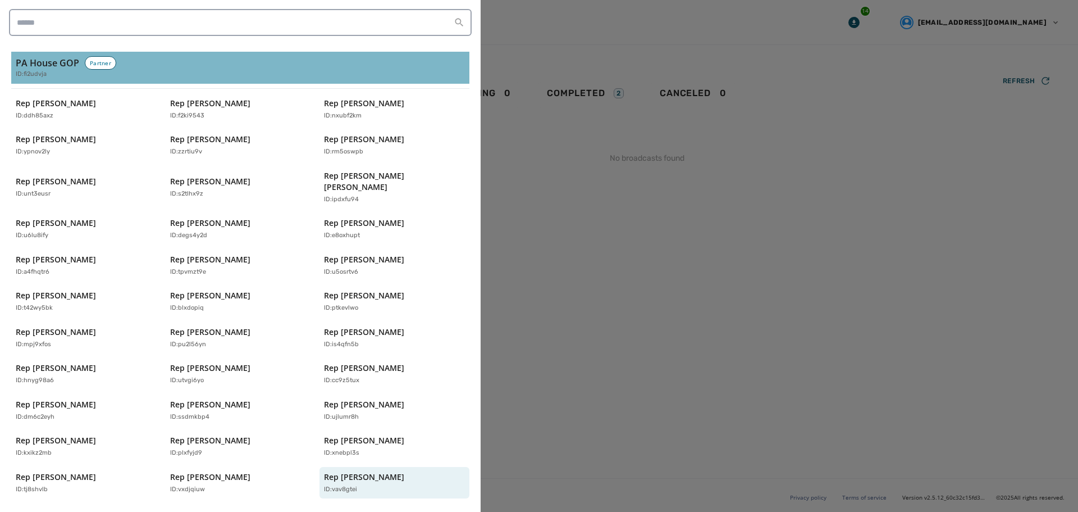
click at [67, 78] on div "ID: fi2udvja" at bounding box center [240, 75] width 449 height 10
